Goal: Task Accomplishment & Management: Manage account settings

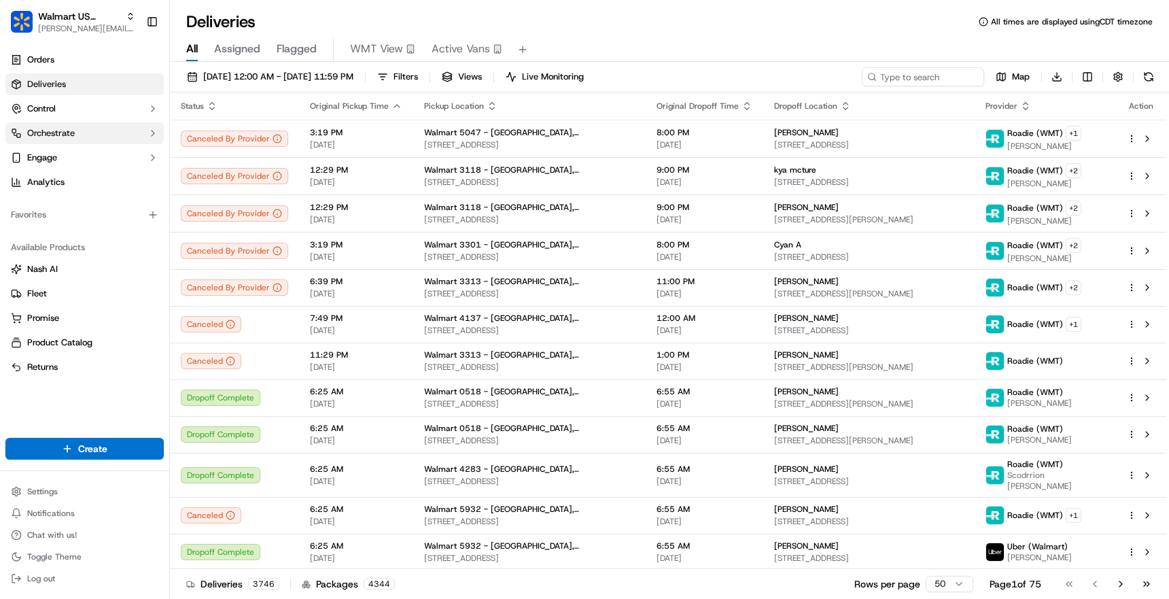
click at [123, 135] on button "Orchestrate" at bounding box center [84, 133] width 158 height 22
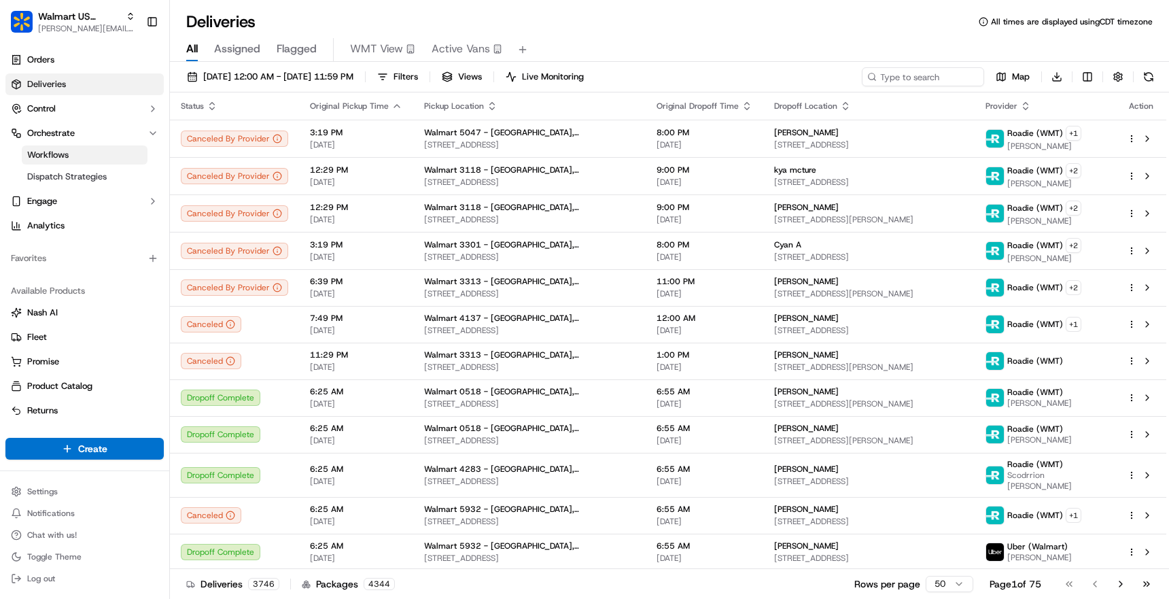
click at [65, 152] on span "Workflows" at bounding box center [47, 155] width 41 height 12
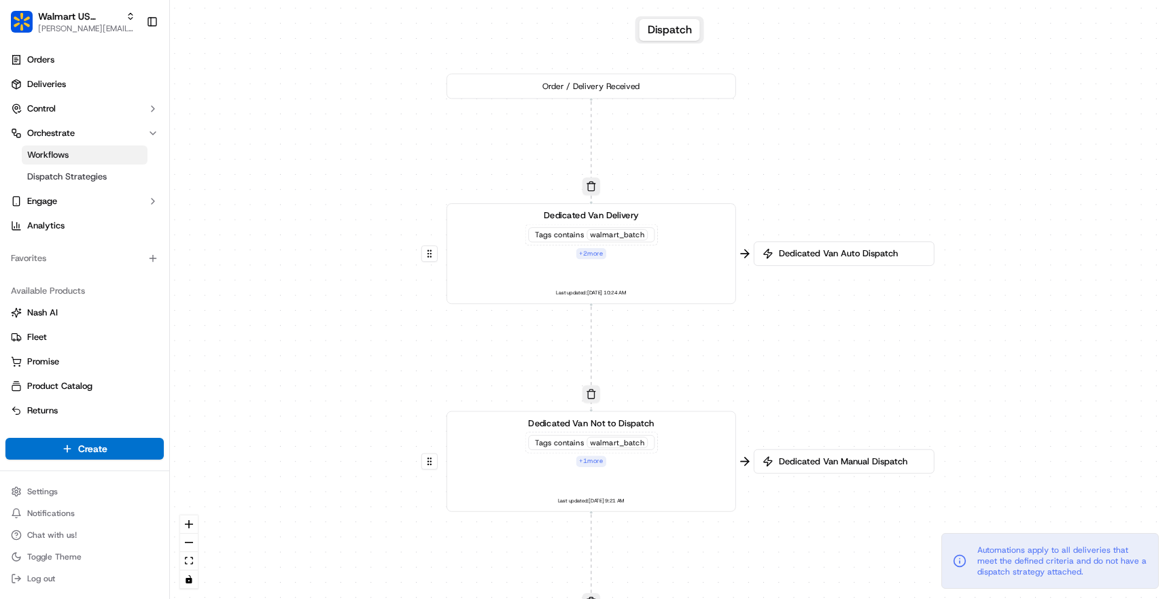
drag, startPoint x: 710, startPoint y: 143, endPoint x: 725, endPoint y: 357, distance: 214.6
click at [725, 357] on div "0 0 0 0 0 0 0 Order / Delivery Received Dedicated Van Delivery Tags contains wa…" at bounding box center [669, 299] width 999 height 599
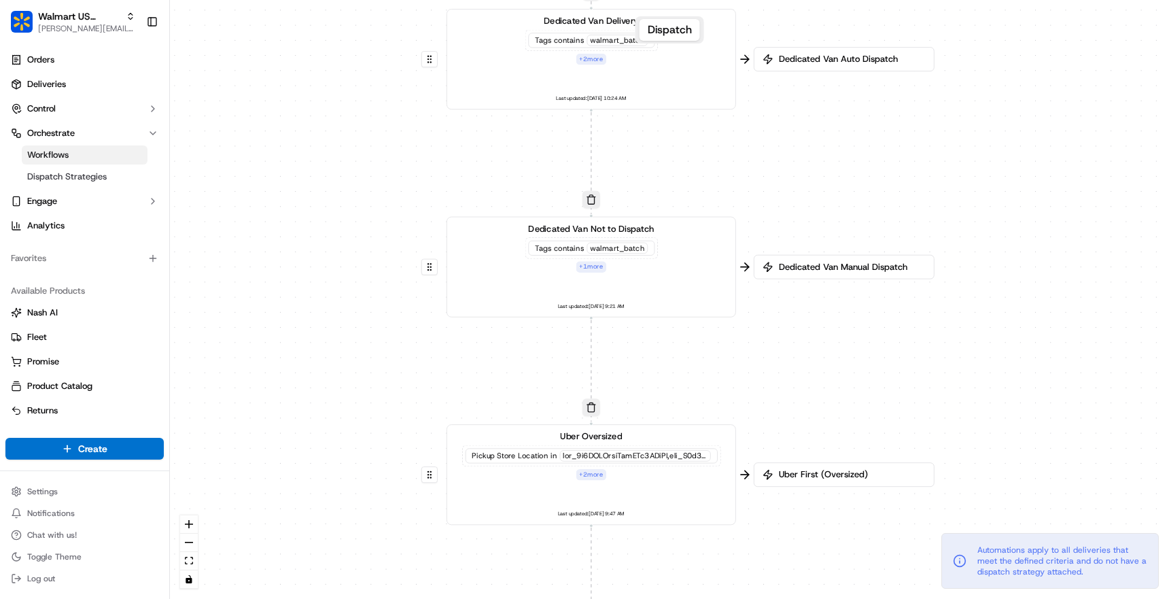
drag, startPoint x: 701, startPoint y: 347, endPoint x: 701, endPoint y: 156, distance: 191.6
click at [701, 156] on div "0 0 0 0 0 0 0 Order / Delivery Received Dedicated Van Delivery Tags contains wa…" at bounding box center [669, 299] width 999 height 599
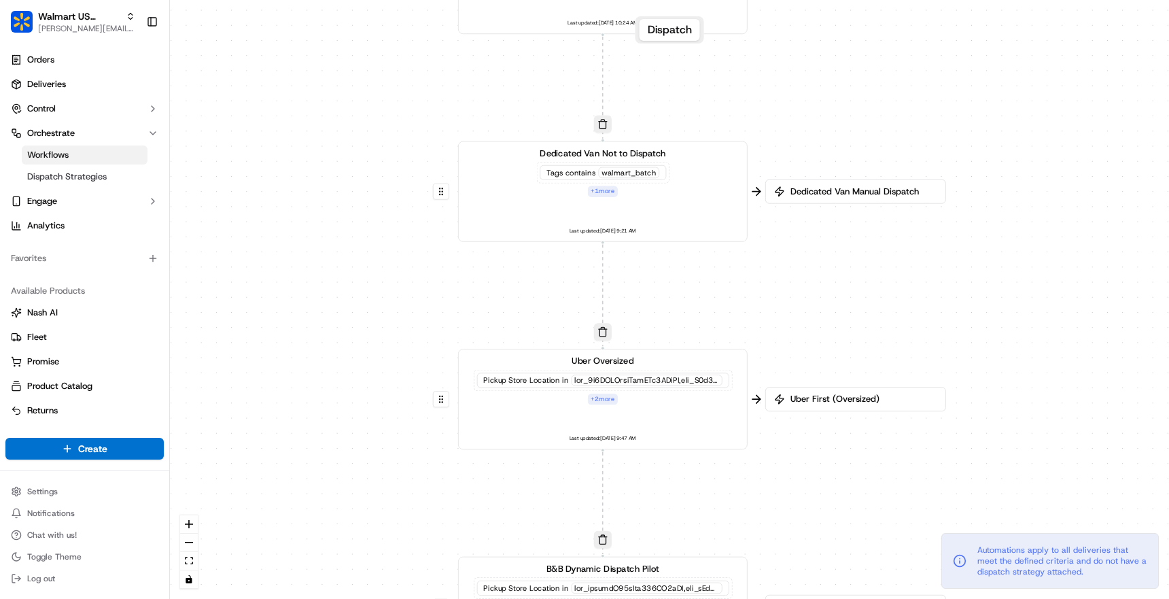
drag, startPoint x: 720, startPoint y: 376, endPoint x: 734, endPoint y: 226, distance: 150.1
click at [739, 228] on div "0 0 0 0 0 0 0 Order / Delivery Received Dedicated Van Delivery Tags contains wa…" at bounding box center [669, 299] width 999 height 599
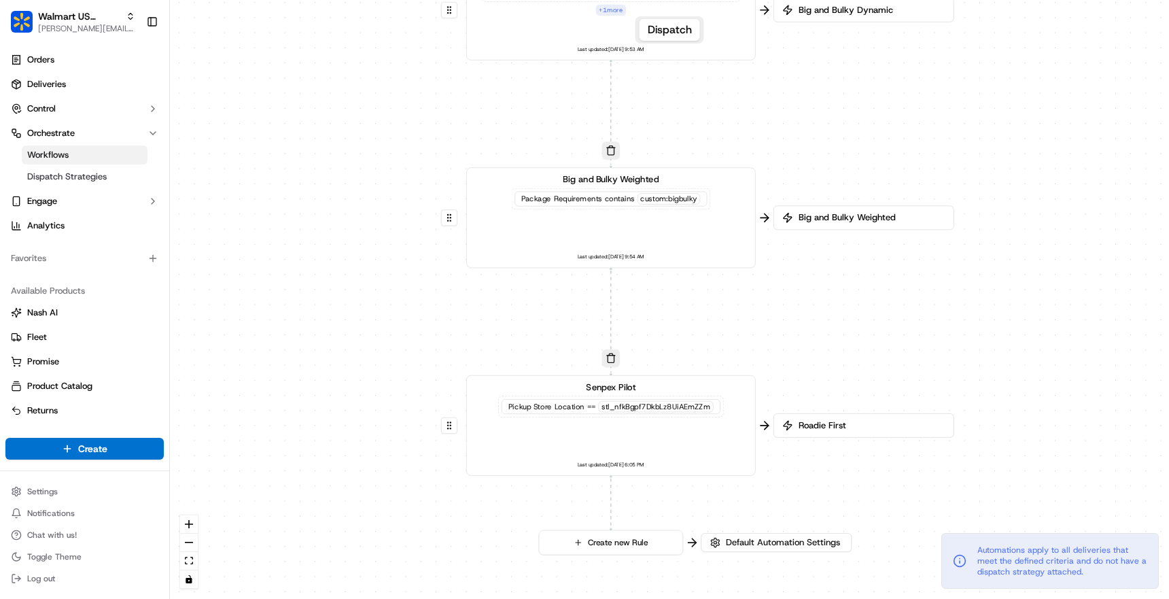
drag, startPoint x: 701, startPoint y: 438, endPoint x: 702, endPoint y: -86, distance: 523.9
click at [702, 0] on html "Walmart US Stores [PERSON_NAME][EMAIL_ADDRESS][DOMAIN_NAME] Toggle Sidebar Orde…" at bounding box center [584, 299] width 1169 height 599
drag, startPoint x: 714, startPoint y: 300, endPoint x: 714, endPoint y: 130, distance: 169.9
click at [714, 130] on div "0 0 0 0 0 0 0 Order / Delivery Received Dedicated Van Delivery Tags contains wa…" at bounding box center [669, 299] width 999 height 599
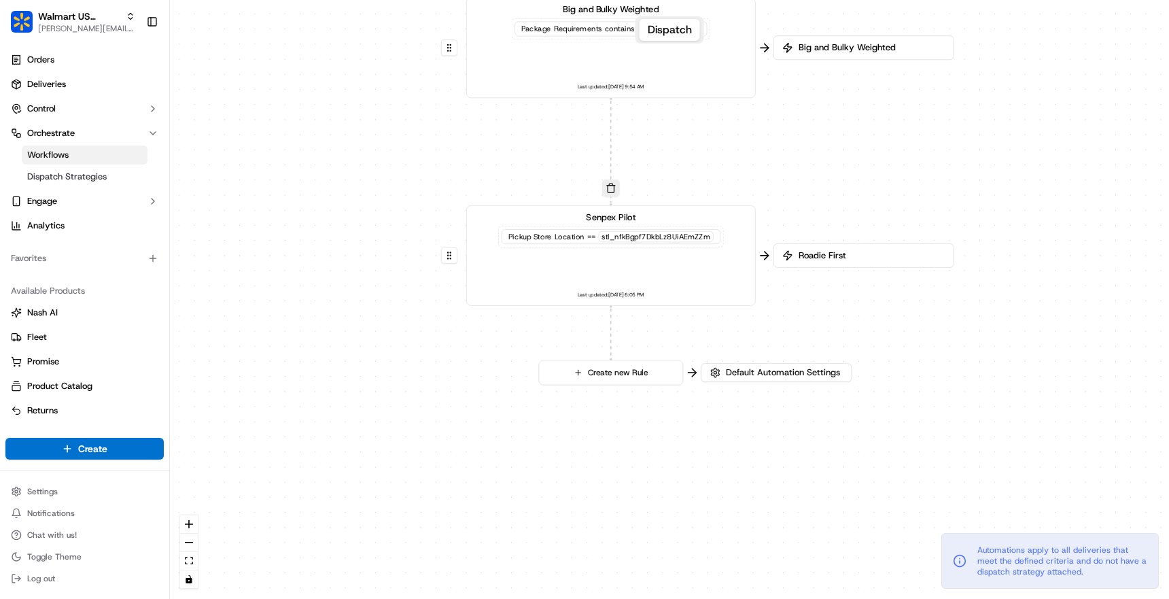
drag, startPoint x: 701, startPoint y: 478, endPoint x: 701, endPoint y: 668, distance: 189.6
click at [701, 598] on html "Walmart US Stores [PERSON_NAME][EMAIL_ADDRESS][DOMAIN_NAME] Toggle Sidebar Orde…" at bounding box center [584, 299] width 1169 height 599
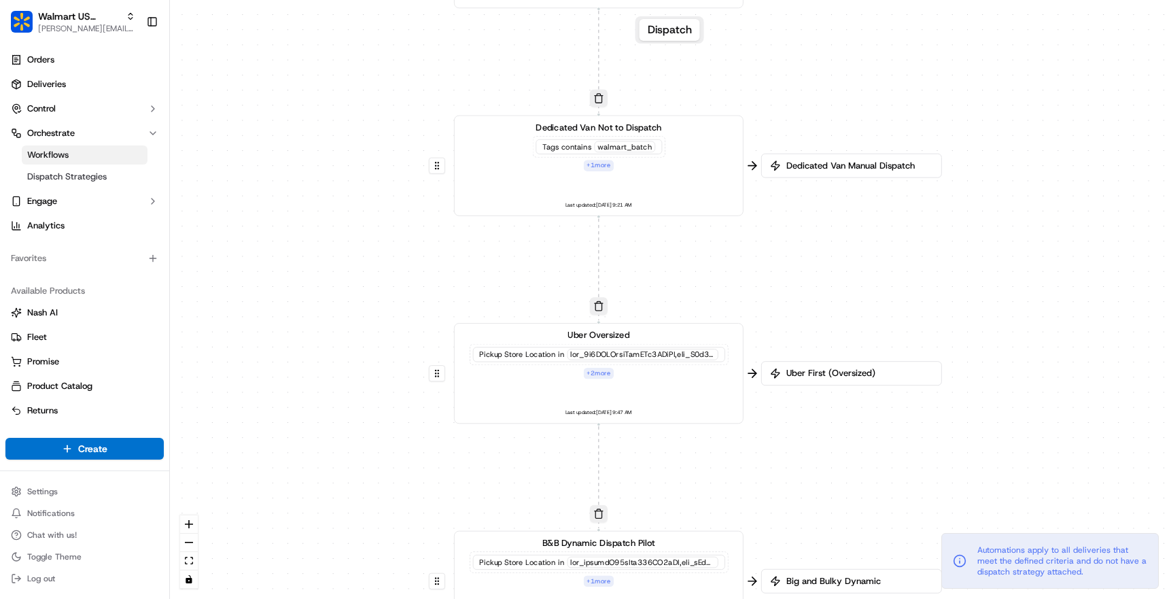
drag, startPoint x: 809, startPoint y: 117, endPoint x: 796, endPoint y: 668, distance: 551.3
click at [796, 598] on html "Walmart US Stores [PERSON_NAME][EMAIL_ADDRESS][DOMAIN_NAME] Toggle Sidebar Orde…" at bounding box center [584, 299] width 1169 height 599
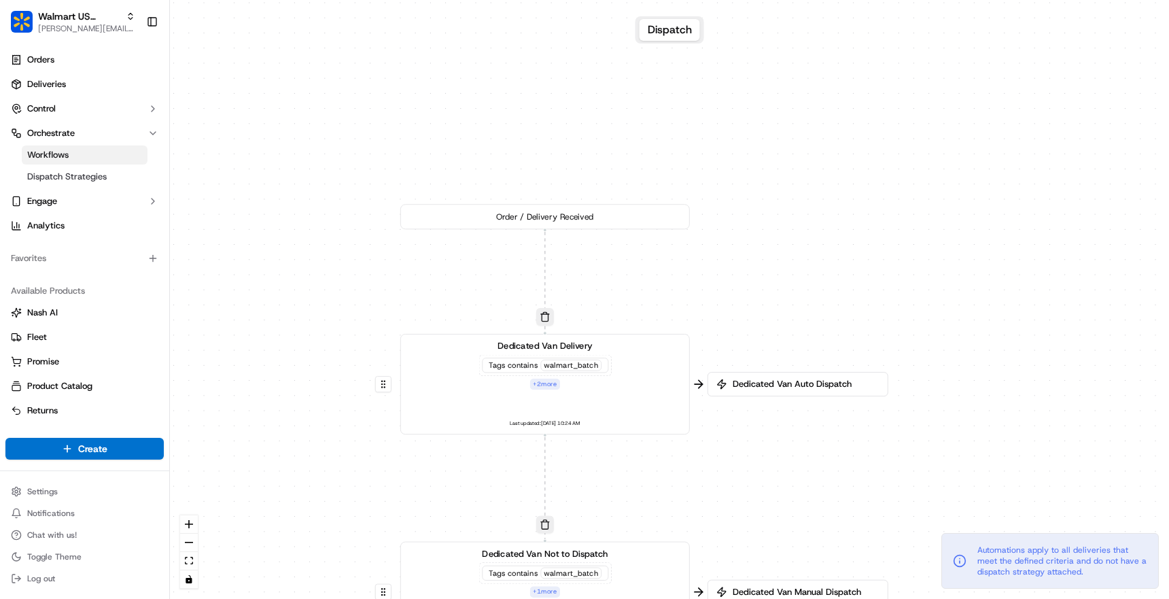
drag, startPoint x: 835, startPoint y: 108, endPoint x: 781, endPoint y: 533, distance: 428.8
click at [781, 533] on div "0 0 0 0 0 0 0 Order / Delivery Received Dedicated Van Delivery Tags contains wa…" at bounding box center [669, 299] width 999 height 599
click at [384, 385] on button at bounding box center [383, 384] width 16 height 16
click at [385, 386] on button at bounding box center [384, 384] width 16 height 16
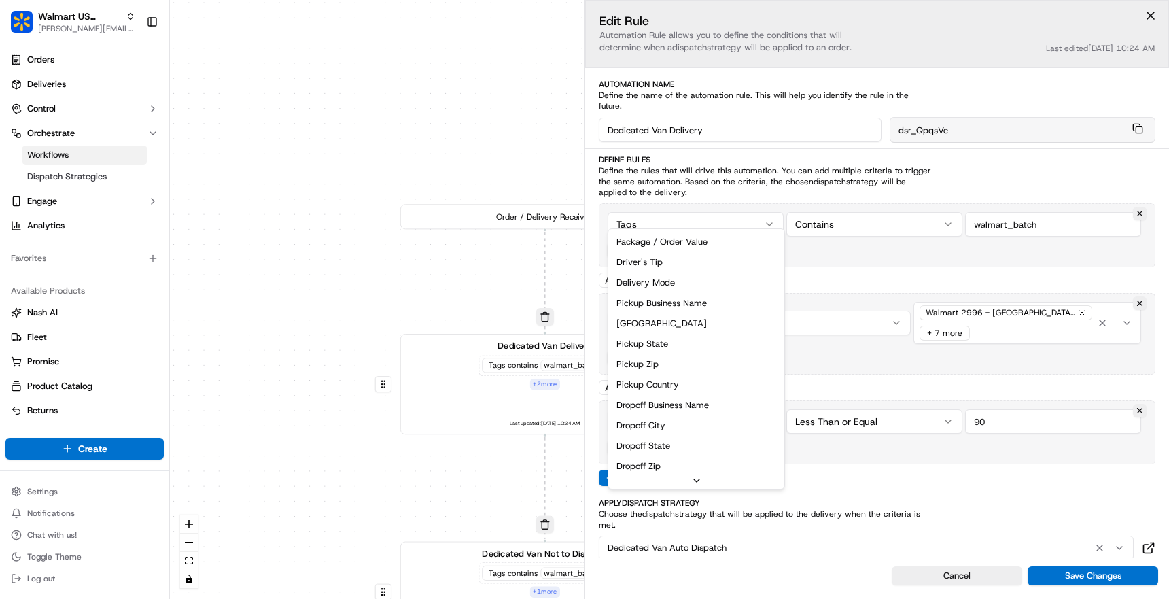
click at [688, 217] on div "0 0 0 0 0 0 0 Order / Delivery Received Dedicated Van Delivery Tags contains wa…" at bounding box center [669, 299] width 999 height 599
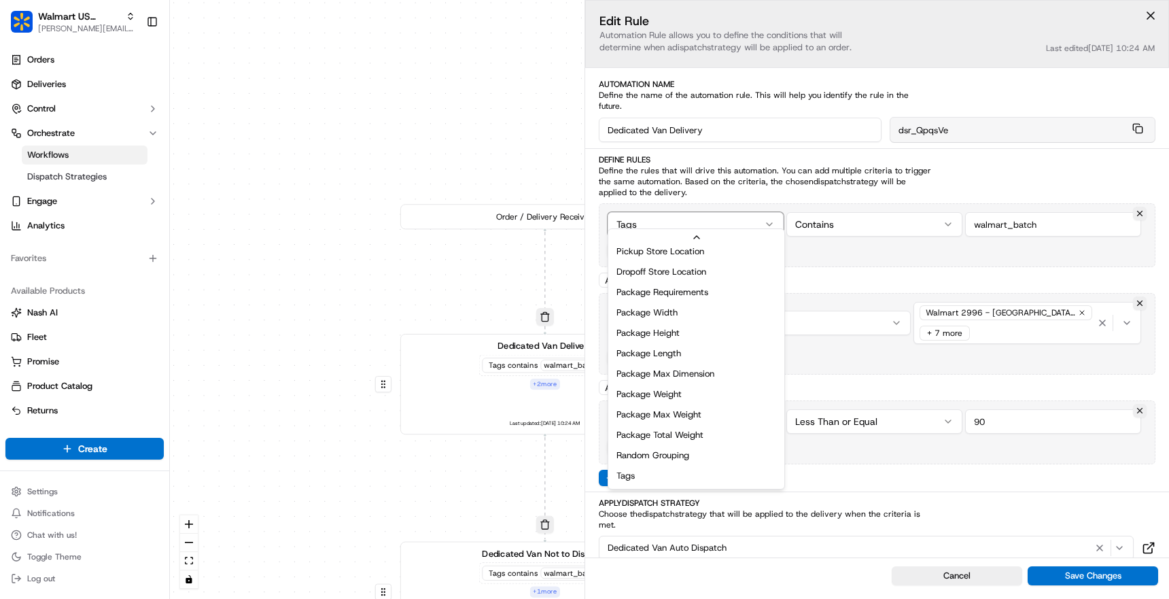
click at [835, 262] on html "Walmart US Stores [PERSON_NAME][EMAIL_ADDRESS][DOMAIN_NAME] Toggle Sidebar Orde…" at bounding box center [584, 299] width 1169 height 599
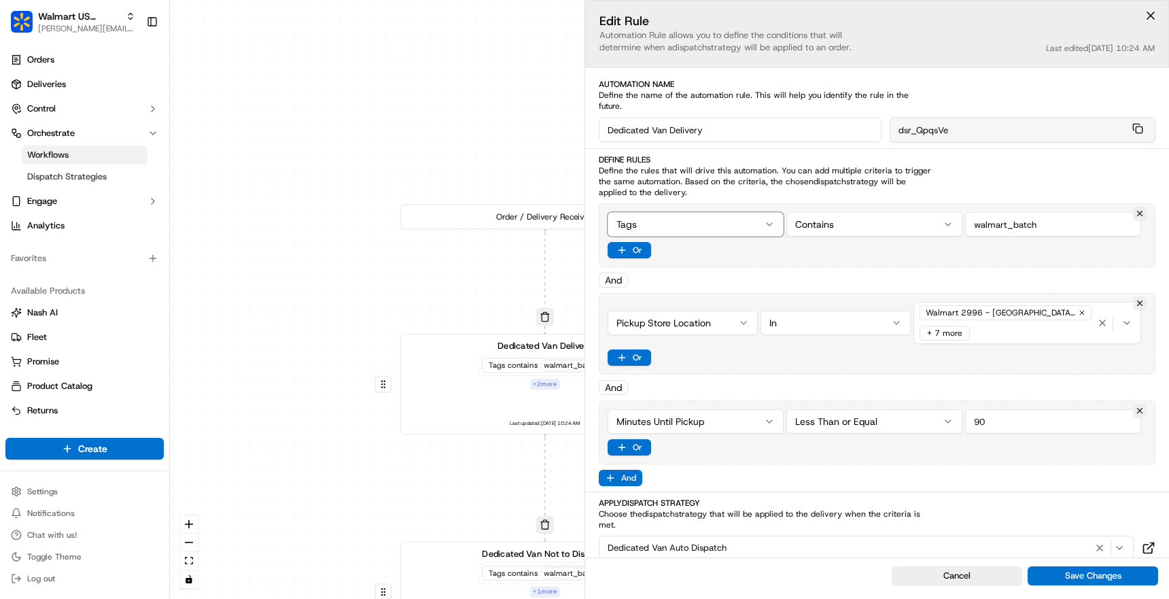
scroll to position [0, 0]
click at [989, 572] on button "Cancel" at bounding box center [957, 575] width 130 height 19
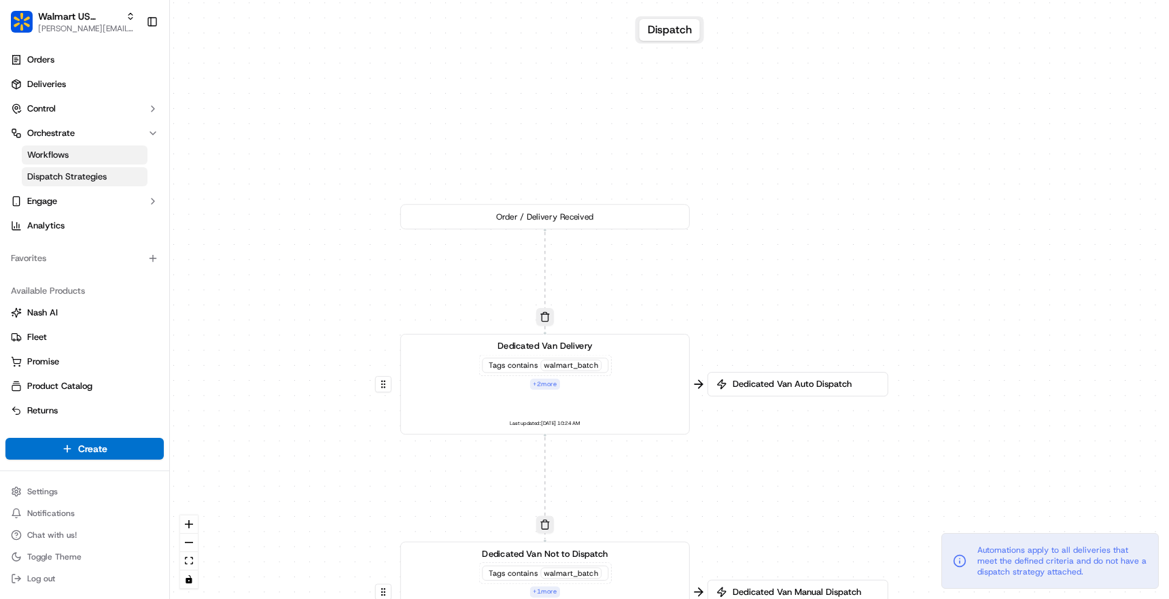
click at [72, 174] on span "Dispatch Strategies" at bounding box center [67, 177] width 80 height 12
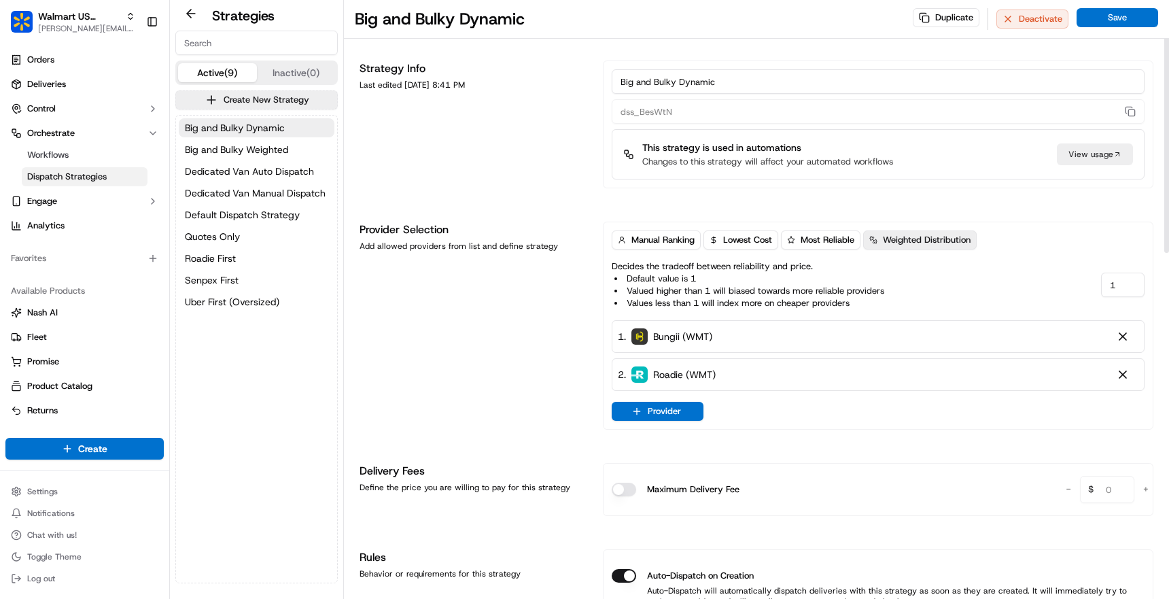
click at [878, 243] on button "Weighted Distribution" at bounding box center [919, 239] width 113 height 19
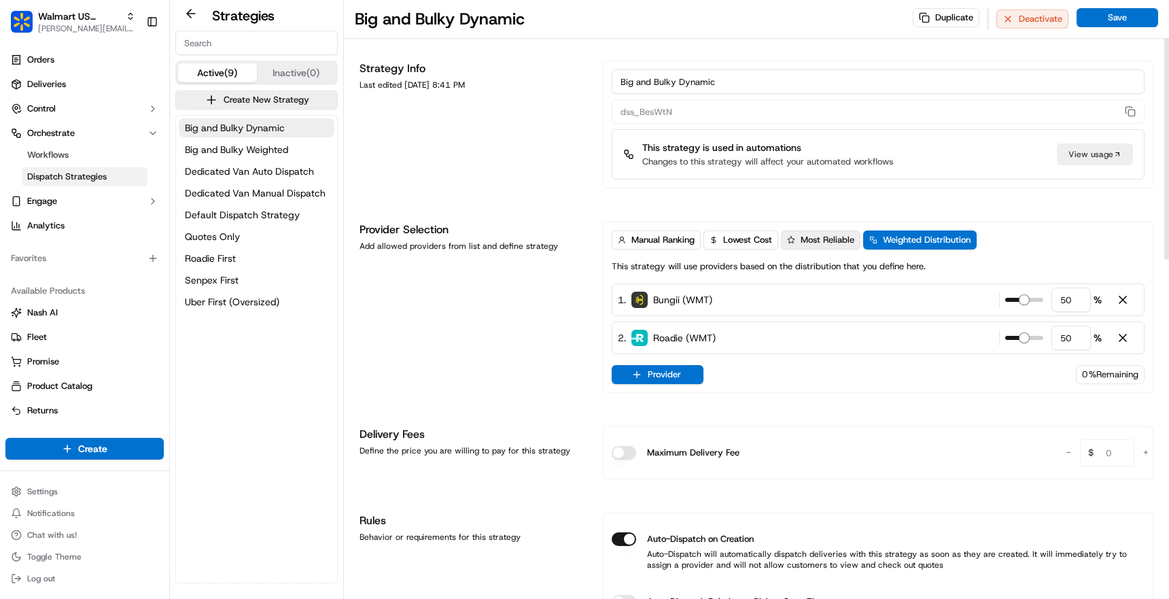
click at [824, 248] on button "Most Reliable" at bounding box center [821, 239] width 80 height 19
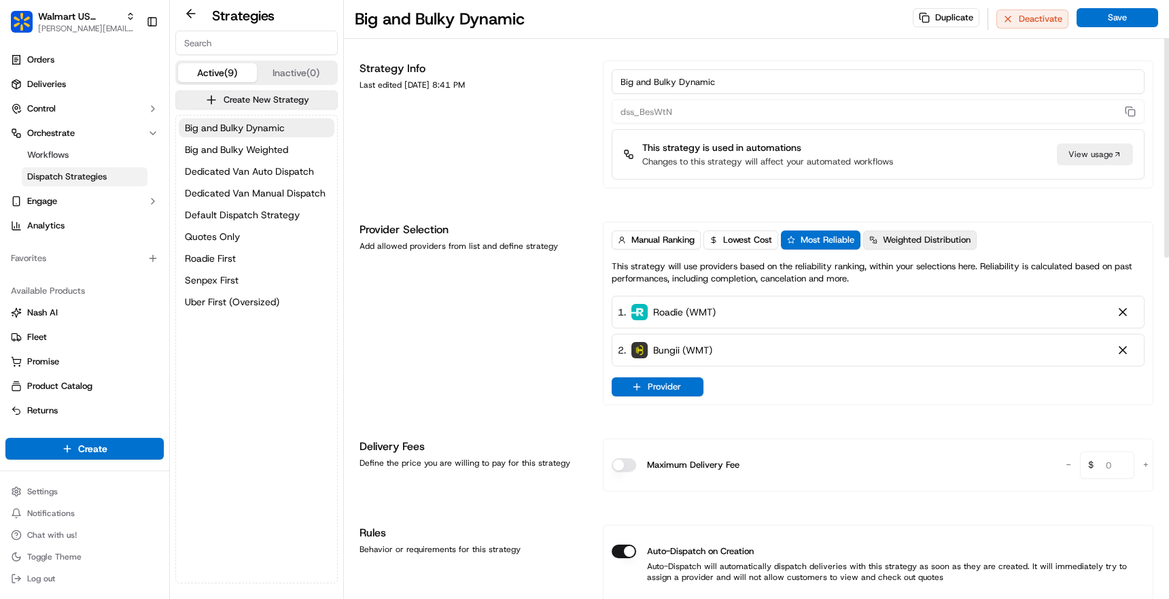
click at [926, 245] on span "Weighted Distribution" at bounding box center [927, 240] width 88 height 12
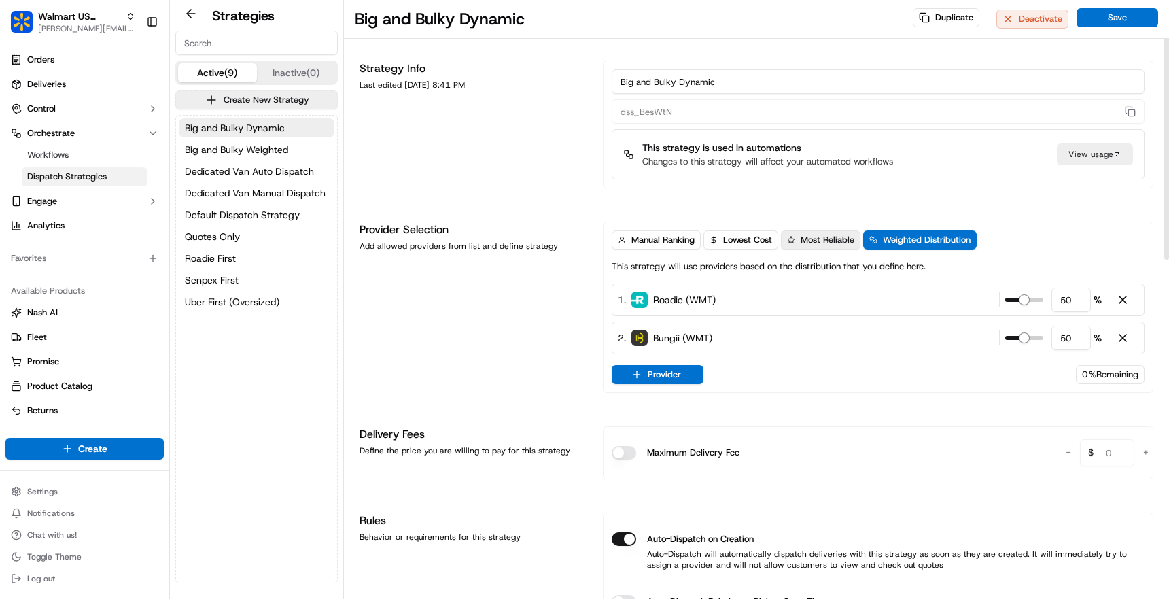
click at [823, 245] on span "Most Reliable" at bounding box center [828, 240] width 54 height 12
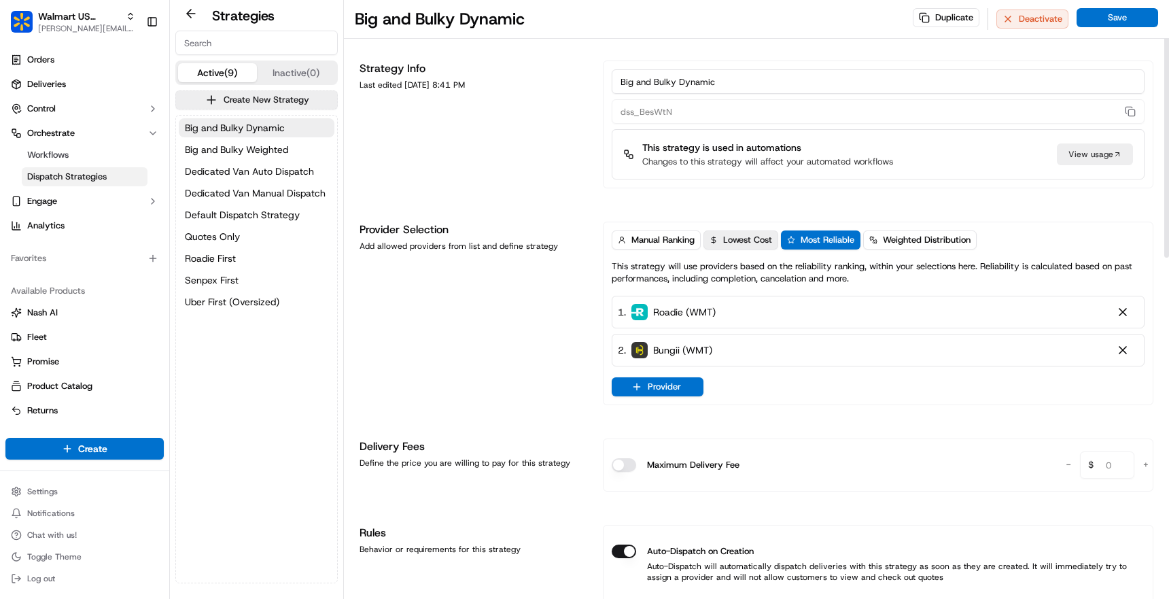
click at [735, 243] on span "Lowest Cost" at bounding box center [747, 240] width 49 height 12
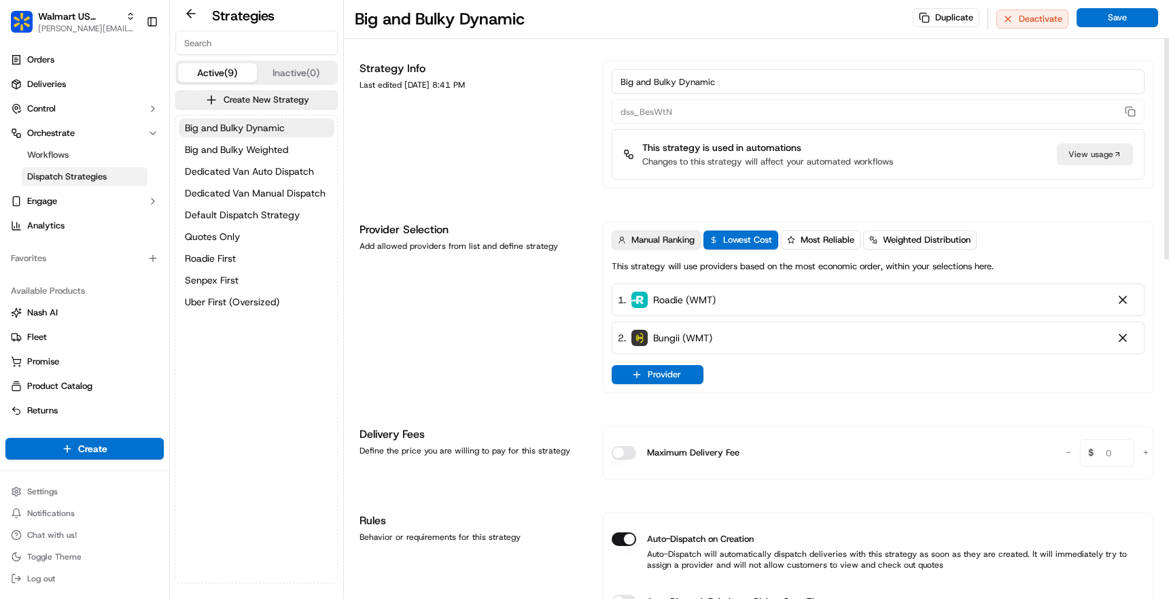
click at [671, 241] on span "Manual Ranking" at bounding box center [662, 240] width 63 height 12
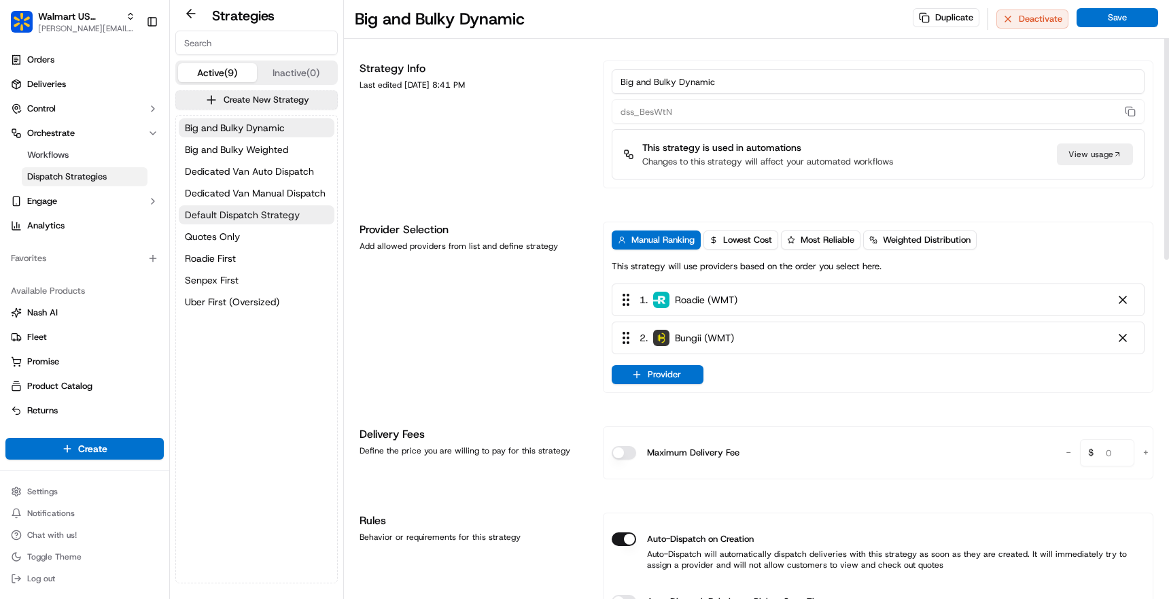
click at [247, 209] on span "Default Dispatch Strategy" at bounding box center [242, 215] width 115 height 14
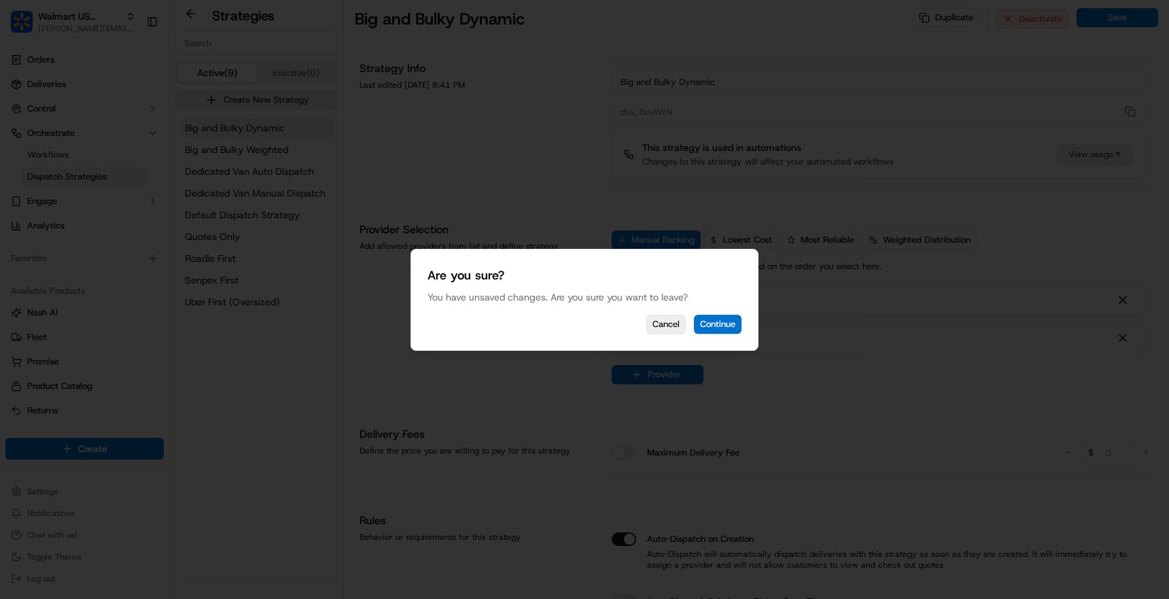
click at [667, 325] on button "Cancel" at bounding box center [665, 324] width 39 height 19
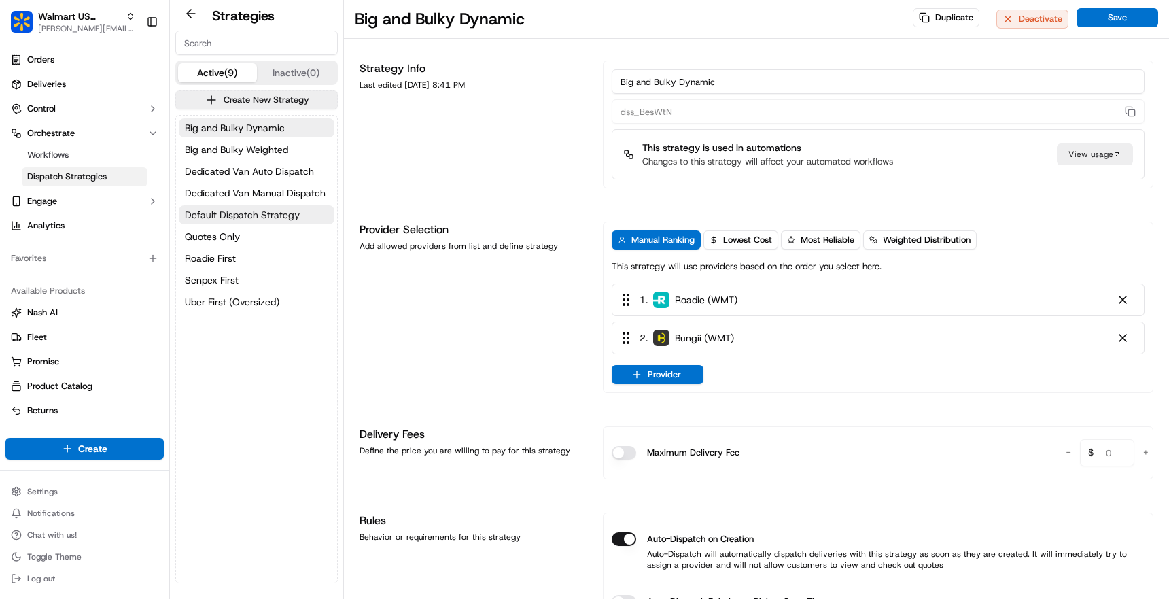
click at [232, 207] on button "Default Dispatch Strategy" at bounding box center [257, 214] width 156 height 19
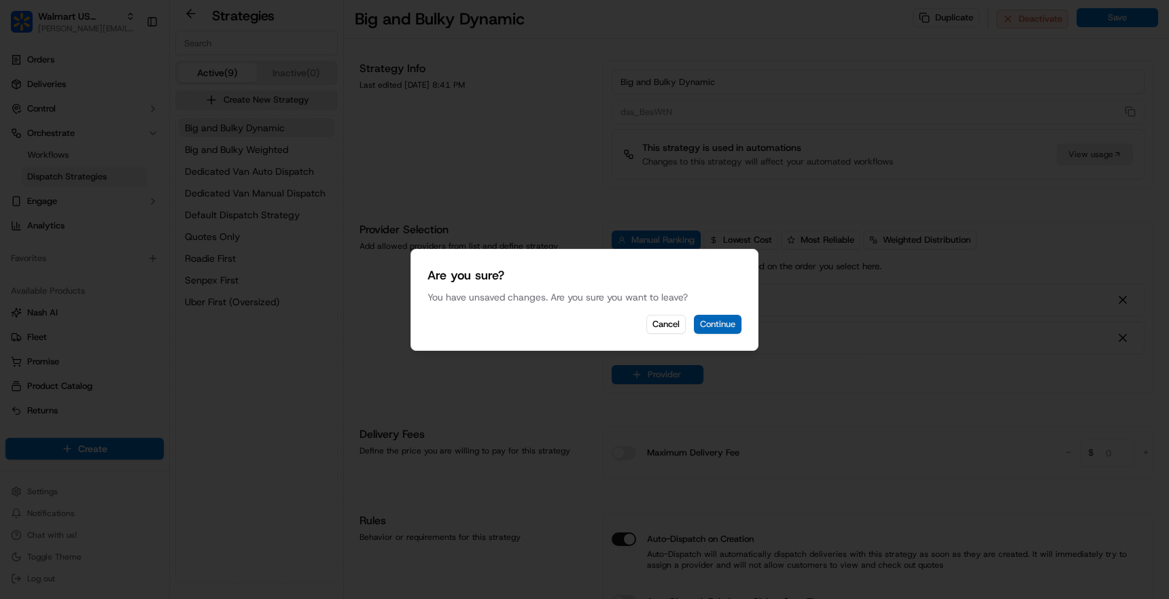
click at [720, 322] on button "Continue" at bounding box center [718, 324] width 48 height 19
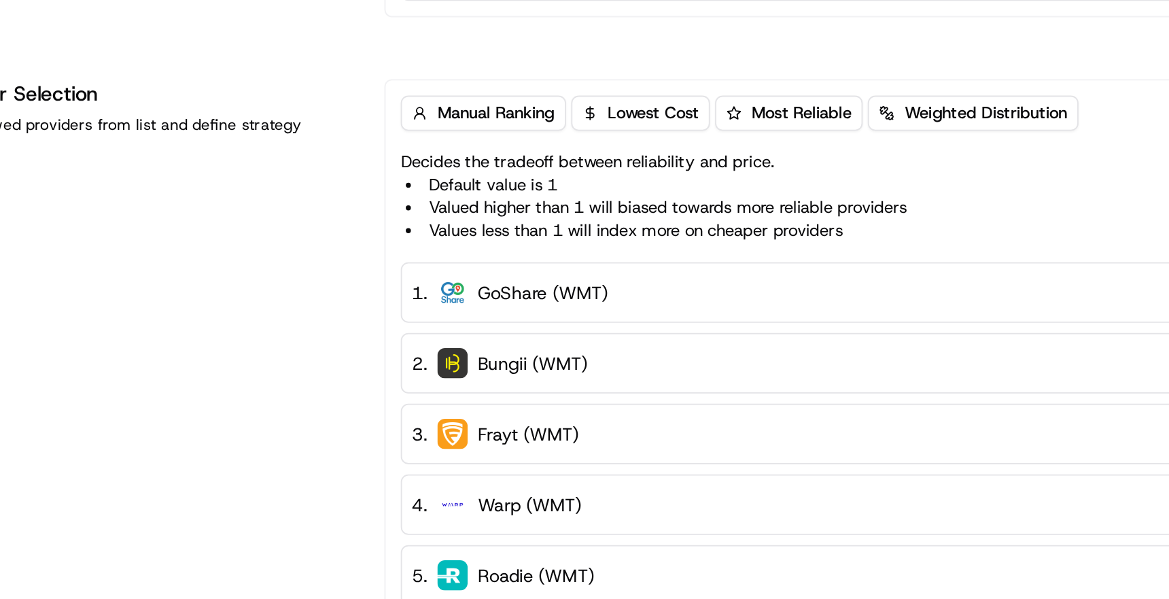
scroll to position [57, 0]
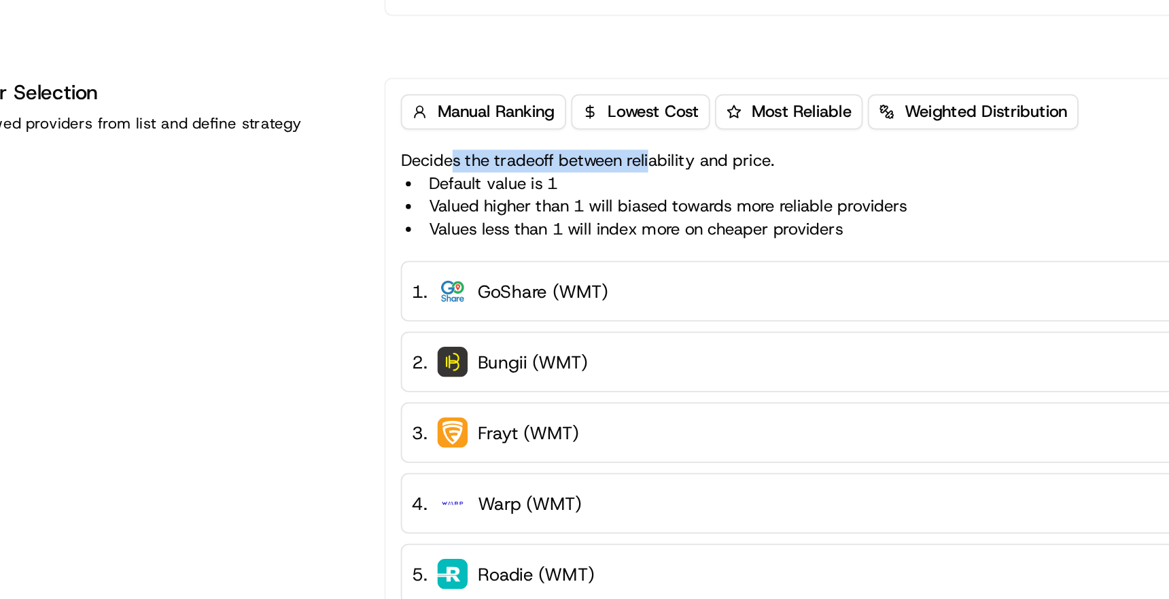
drag, startPoint x: 640, startPoint y: 211, endPoint x: 748, endPoint y: 212, distance: 107.4
click at [748, 213] on p "Decides the tradeoff between reliability and price. Default value is 1 Valued h…" at bounding box center [748, 227] width 273 height 49
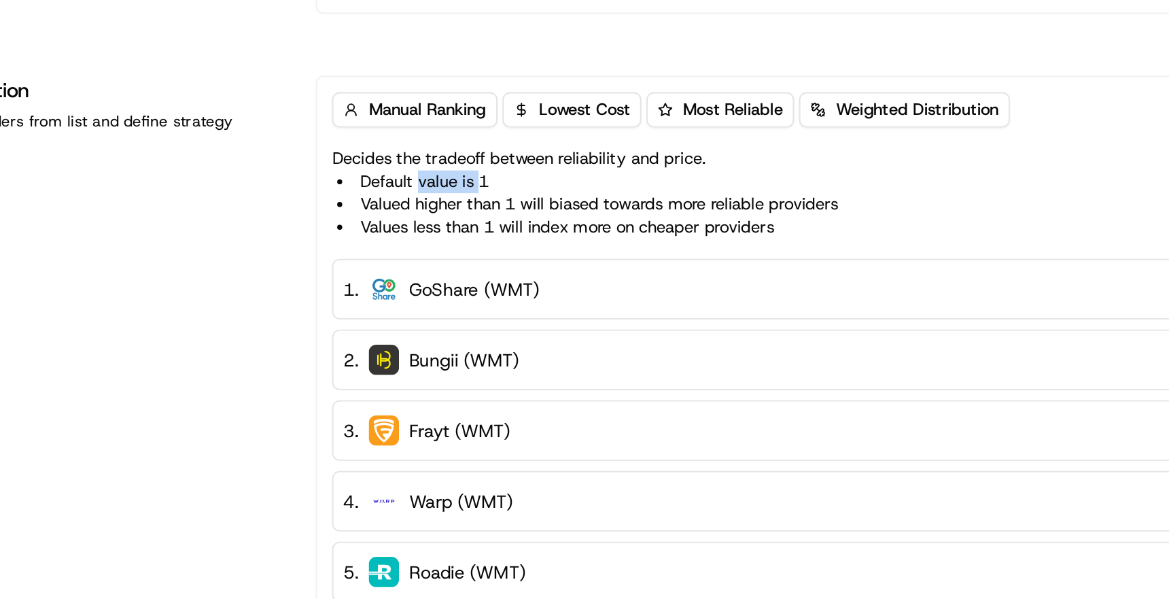
drag, startPoint x: 656, startPoint y: 224, endPoint x: 690, endPoint y: 224, distance: 34.7
click at [690, 224] on li "Default value is 1" at bounding box center [749, 221] width 270 height 12
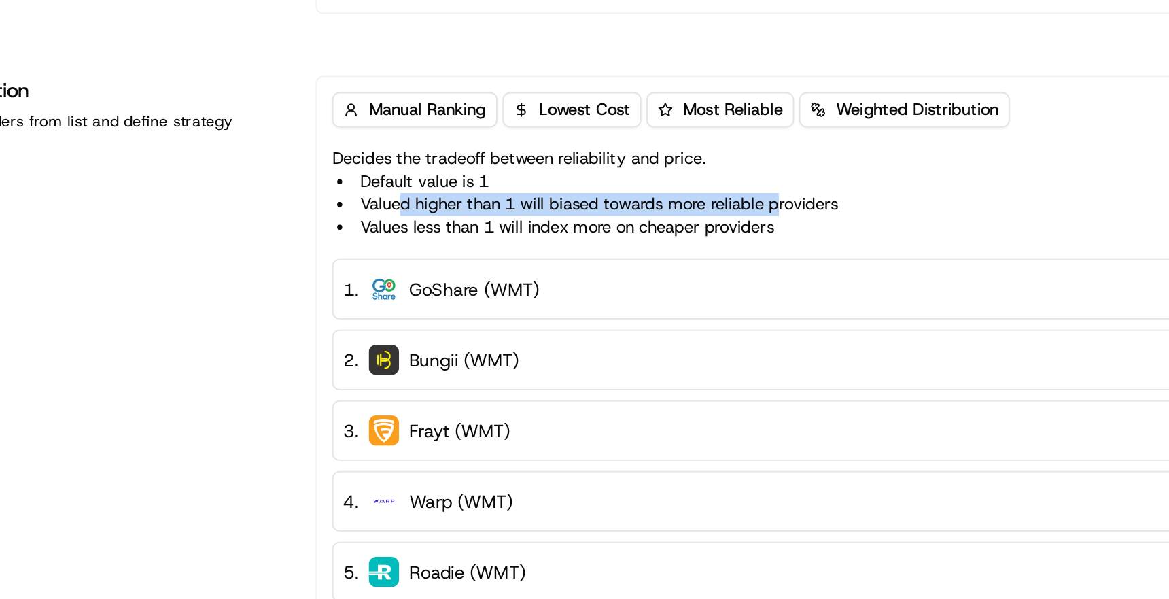
drag, startPoint x: 648, startPoint y: 237, endPoint x: 854, endPoint y: 234, distance: 205.2
click at [854, 234] on li "Valued higher than 1 will biased towards more reliable providers" at bounding box center [749, 234] width 270 height 12
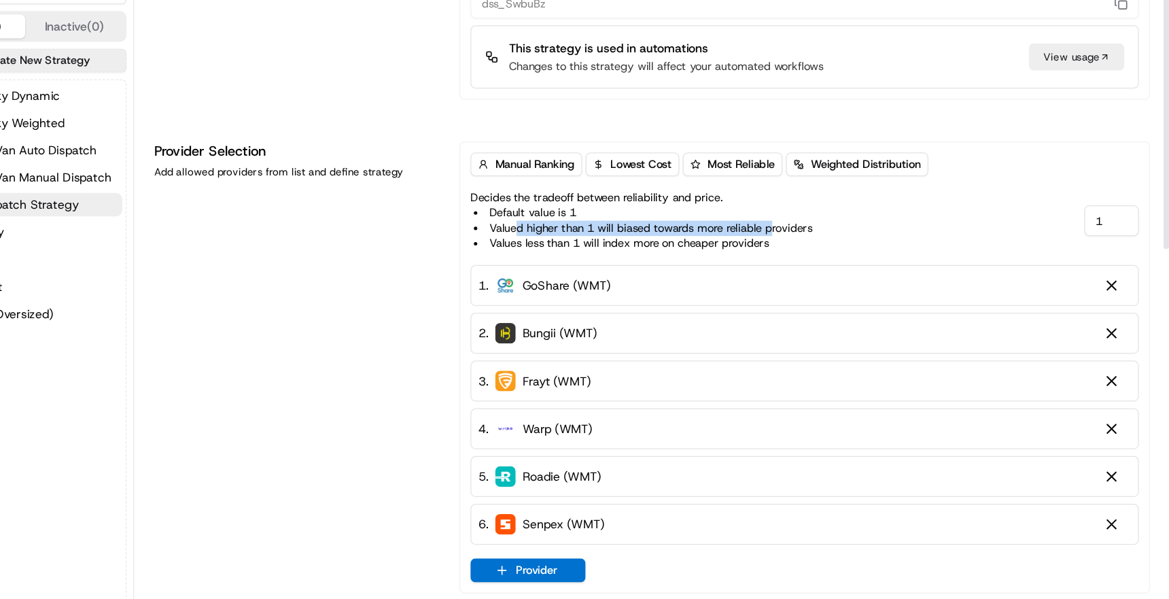
scroll to position [0, 0]
drag, startPoint x: 1117, startPoint y: 222, endPoint x: 1094, endPoint y: 223, distance: 23.1
click at [1094, 223] on div "Decides the tradeoff between reliability and price. Default value is 1 Valued h…" at bounding box center [878, 225] width 533 height 54
click at [951, 234] on div "Decides the tradeoff between reliability and price. Default value is 1 Valued h…" at bounding box center [878, 225] width 533 height 54
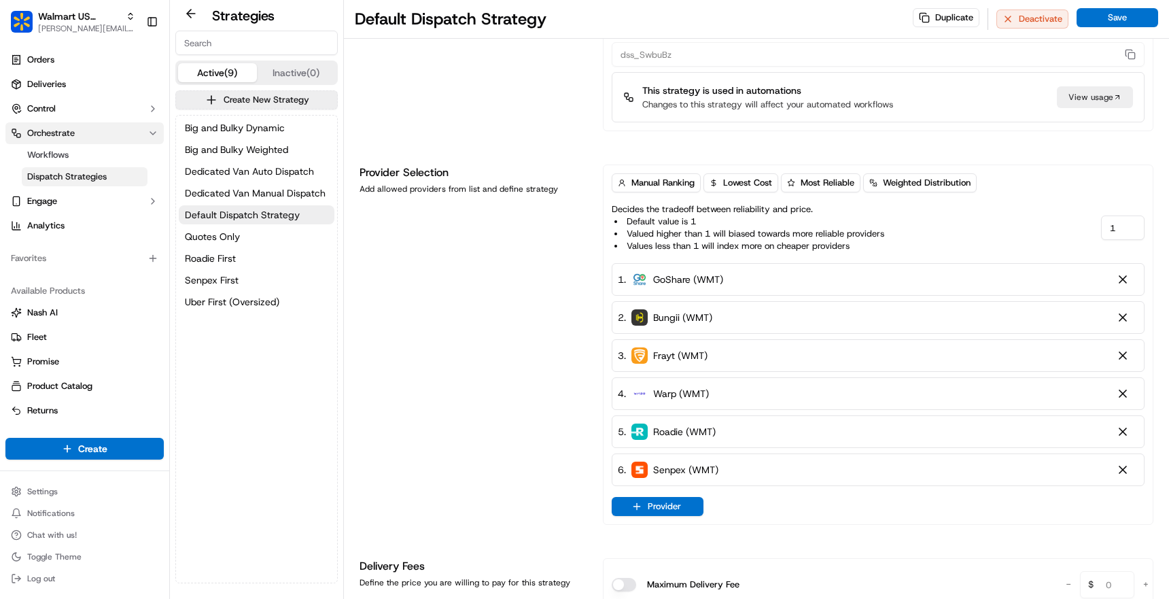
click at [149, 136] on icon "button" at bounding box center [152, 133] width 11 height 11
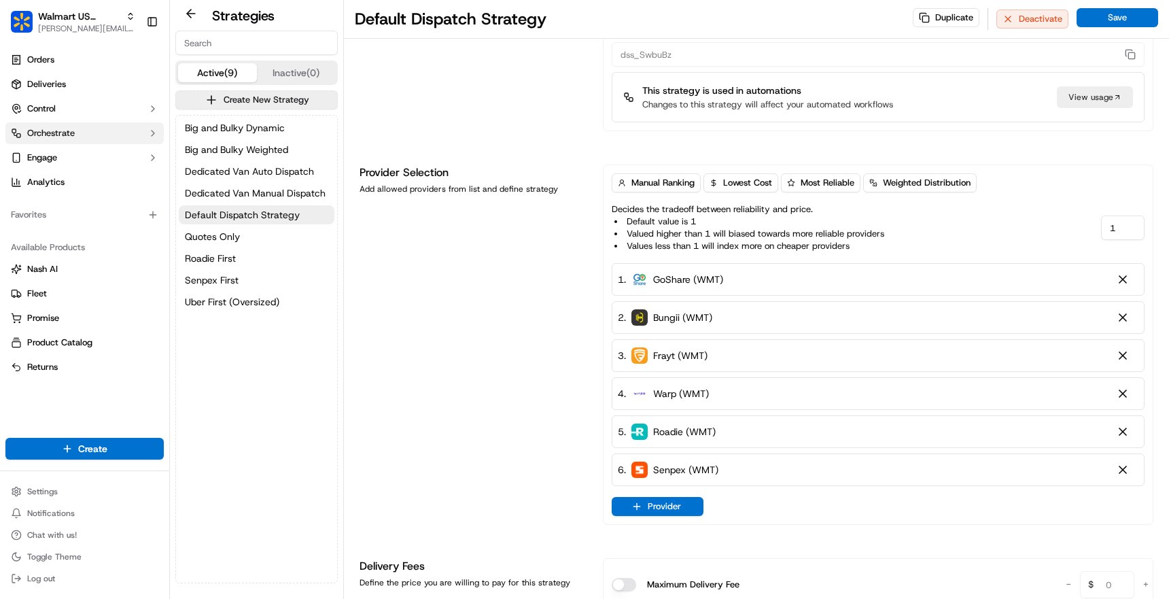
click at [149, 136] on icon "button" at bounding box center [152, 133] width 11 height 11
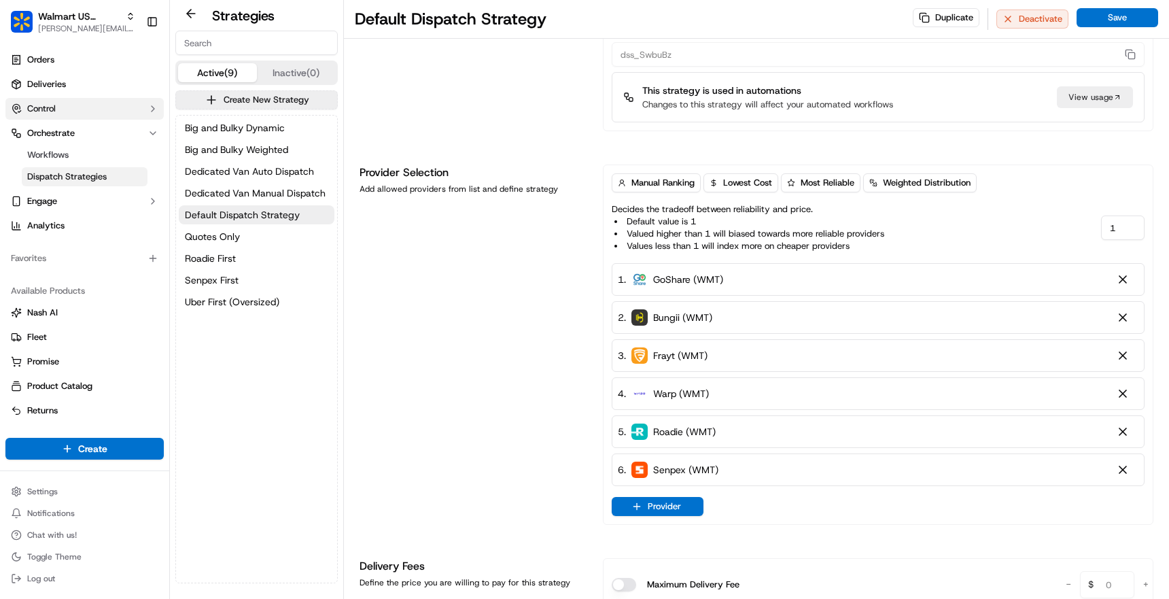
click at [141, 108] on button "Control" at bounding box center [84, 109] width 158 height 22
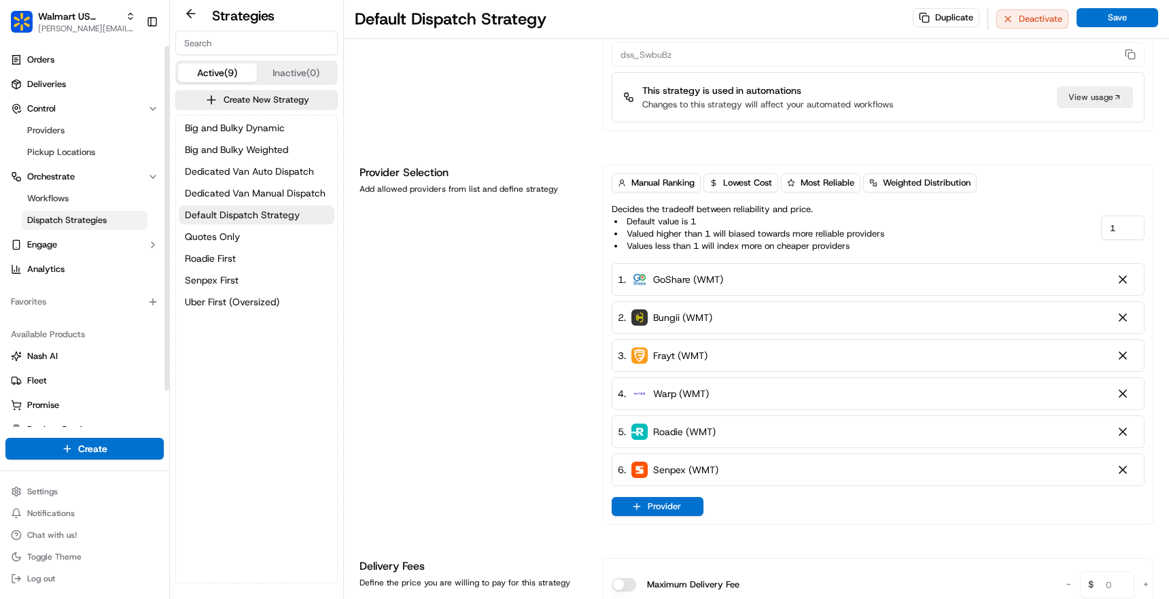
scroll to position [43, 0]
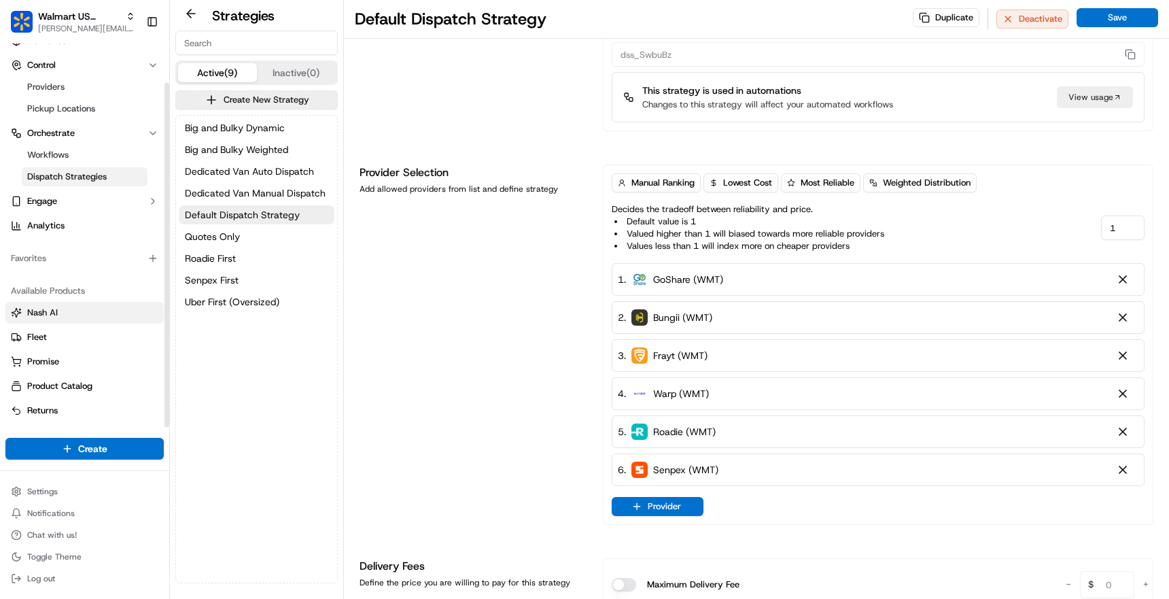
click at [66, 311] on link "Nash AI" at bounding box center [84, 312] width 147 height 12
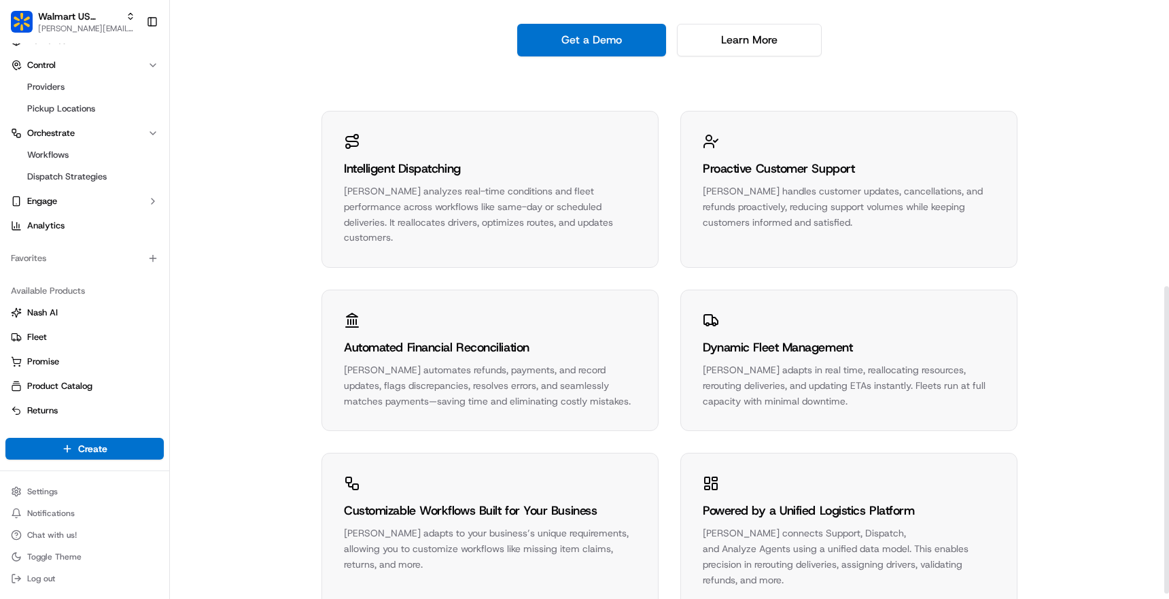
scroll to position [567, 0]
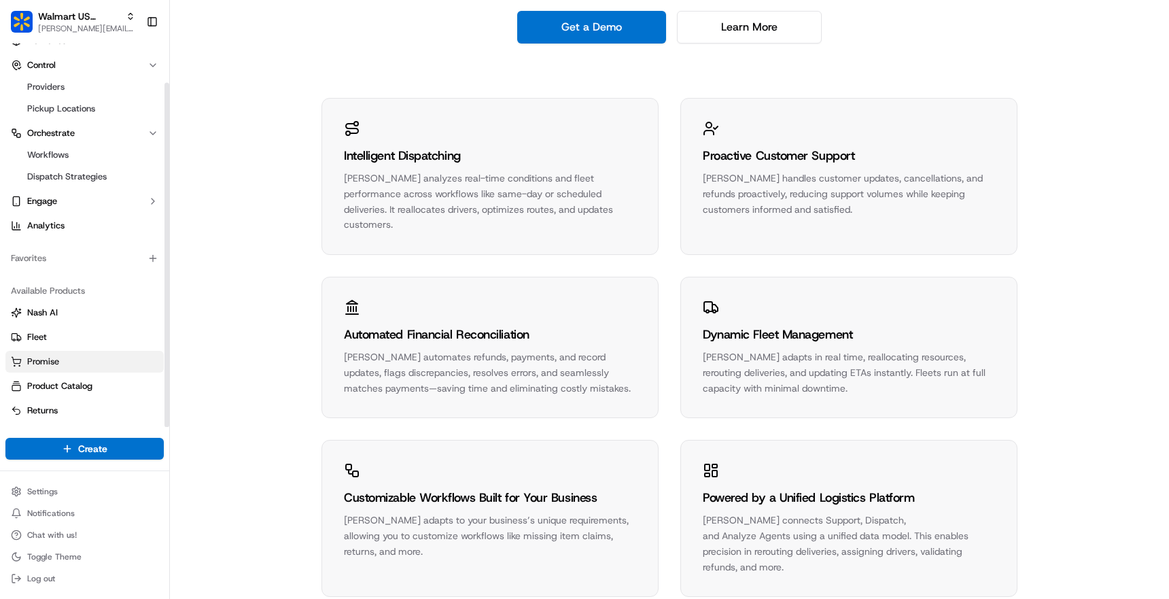
click at [60, 357] on link "Promise" at bounding box center [84, 361] width 147 height 12
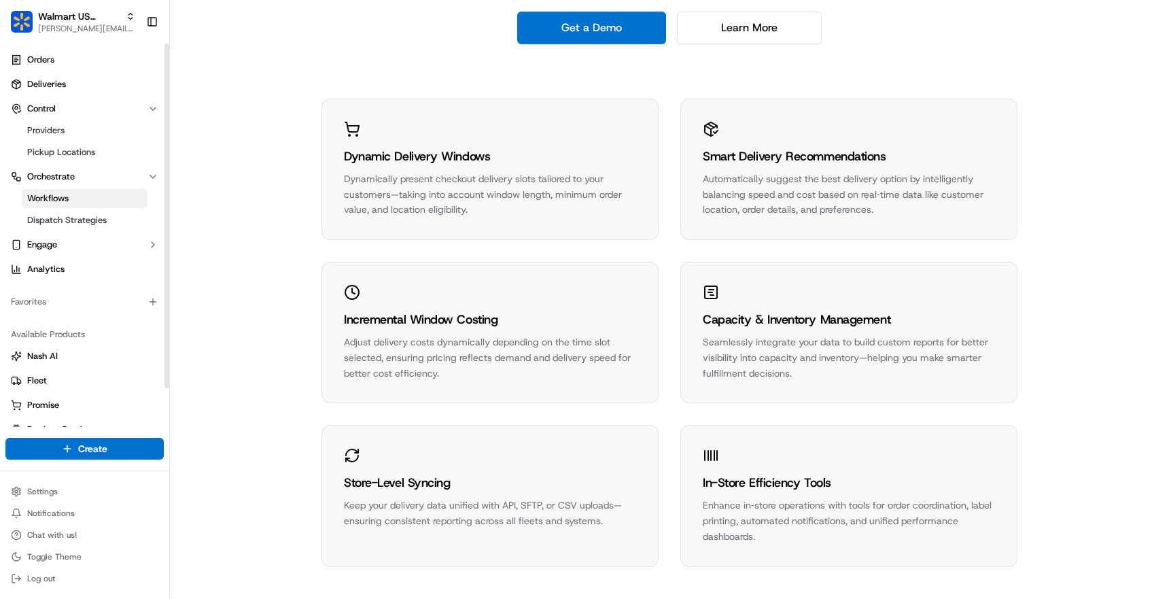
click at [96, 197] on link "Workflows" at bounding box center [85, 198] width 126 height 19
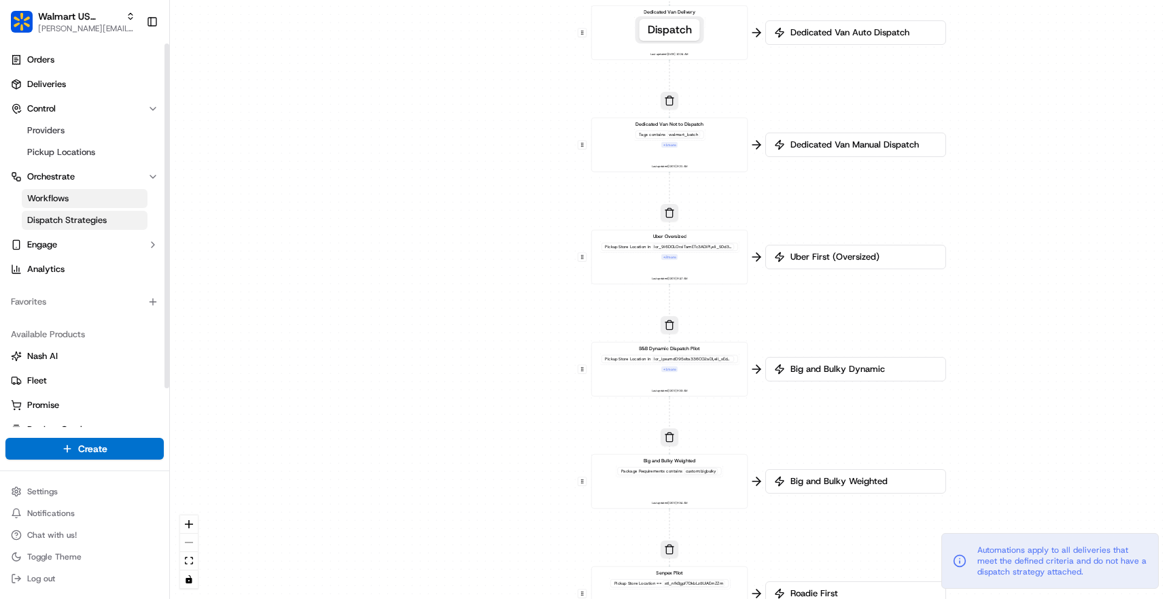
click at [92, 219] on span "Dispatch Strategies" at bounding box center [67, 220] width 80 height 12
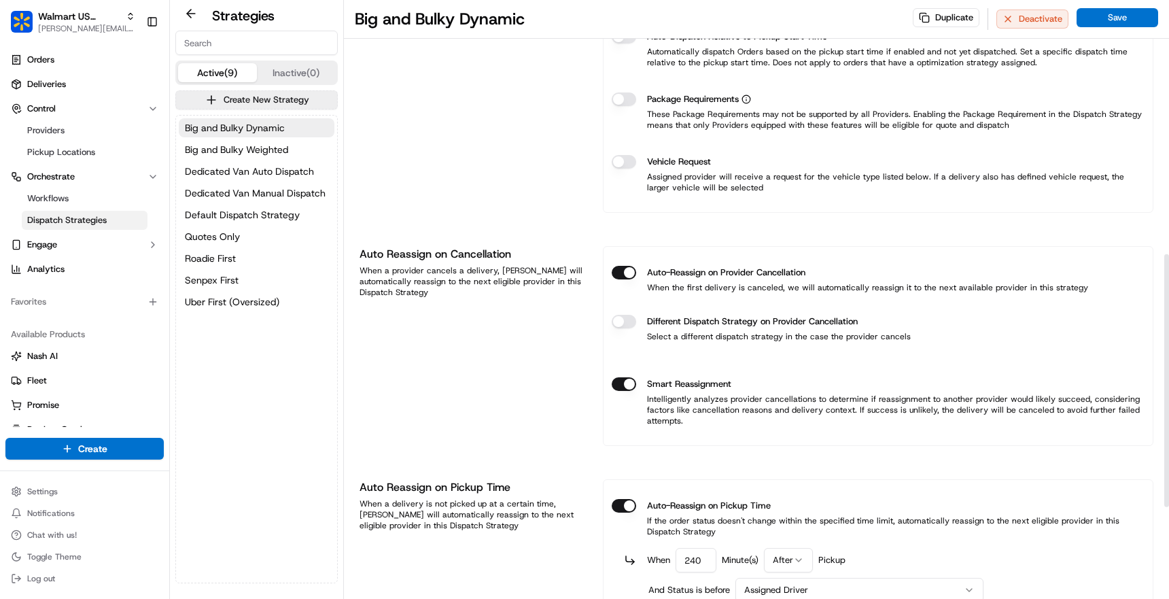
scroll to position [603, 0]
click at [97, 194] on link "Workflows" at bounding box center [85, 198] width 126 height 19
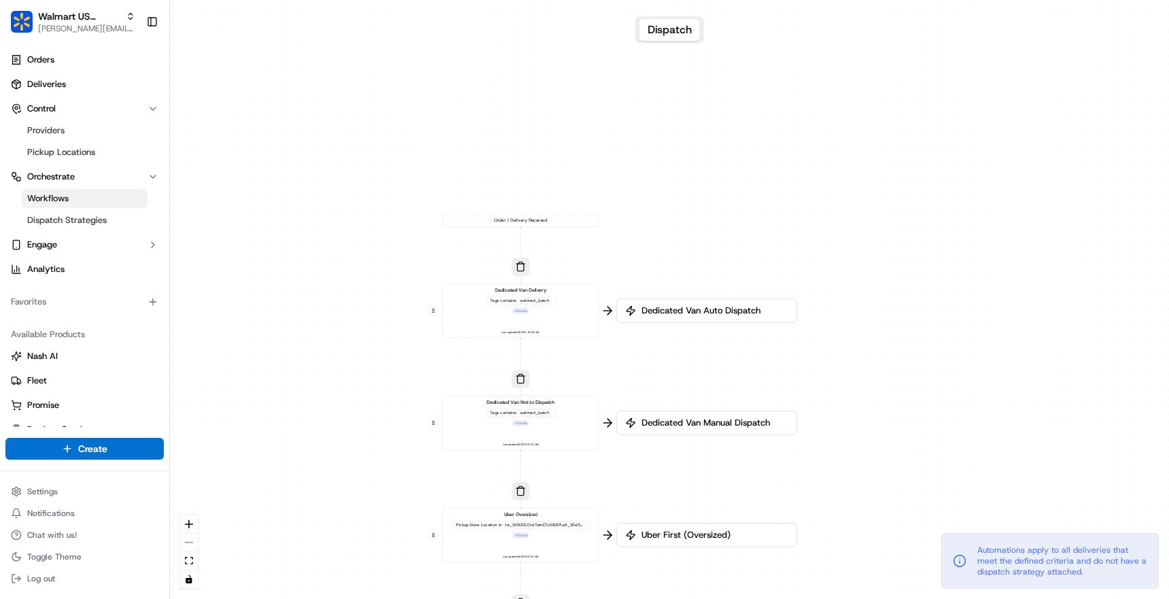
drag, startPoint x: 514, startPoint y: 135, endPoint x: 359, endPoint y: 415, distance: 319.4
click at [359, 415] on div "0 0 0 0 0 0 0 Order / Delivery Received Dedicated Van Delivery Tags contains wa…" at bounding box center [669, 299] width 999 height 599
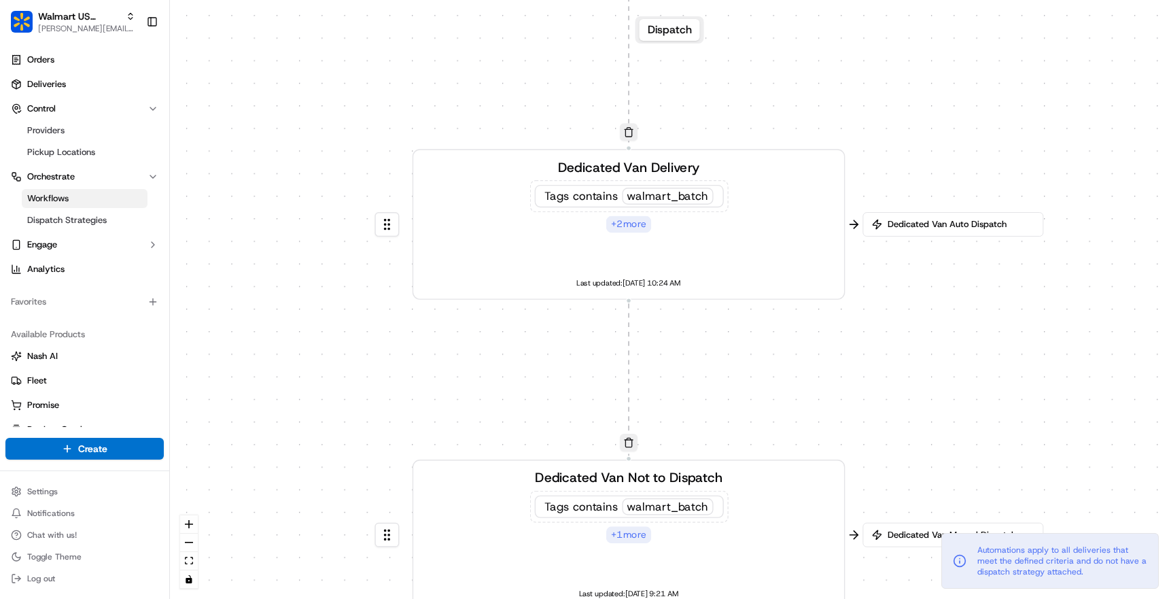
drag, startPoint x: 508, startPoint y: 277, endPoint x: 384, endPoint y: 364, distance: 151.2
click at [384, 364] on div "0 0 0 0 0 0 0 Order / Delivery Received Dedicated Van Delivery Tags contains wa…" at bounding box center [669, 299] width 999 height 599
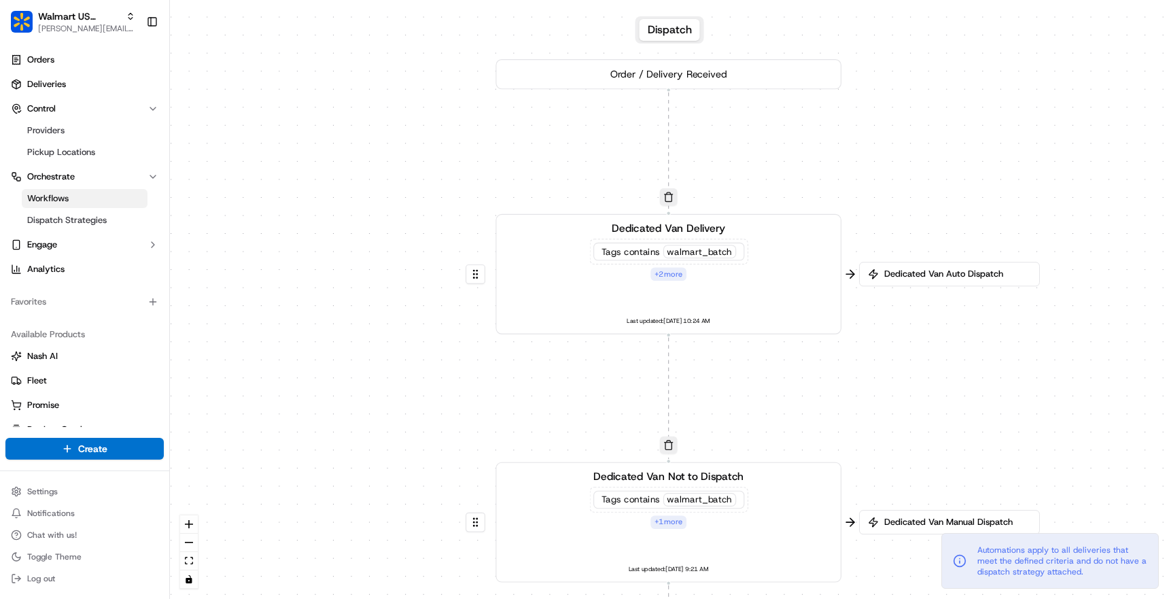
drag, startPoint x: 353, startPoint y: 373, endPoint x: 442, endPoint y: 395, distance: 91.6
click at [442, 395] on div "0 0 0 0 0 0 0 Order / Delivery Received Dedicated Van Delivery Tags contains wa…" at bounding box center [669, 299] width 999 height 599
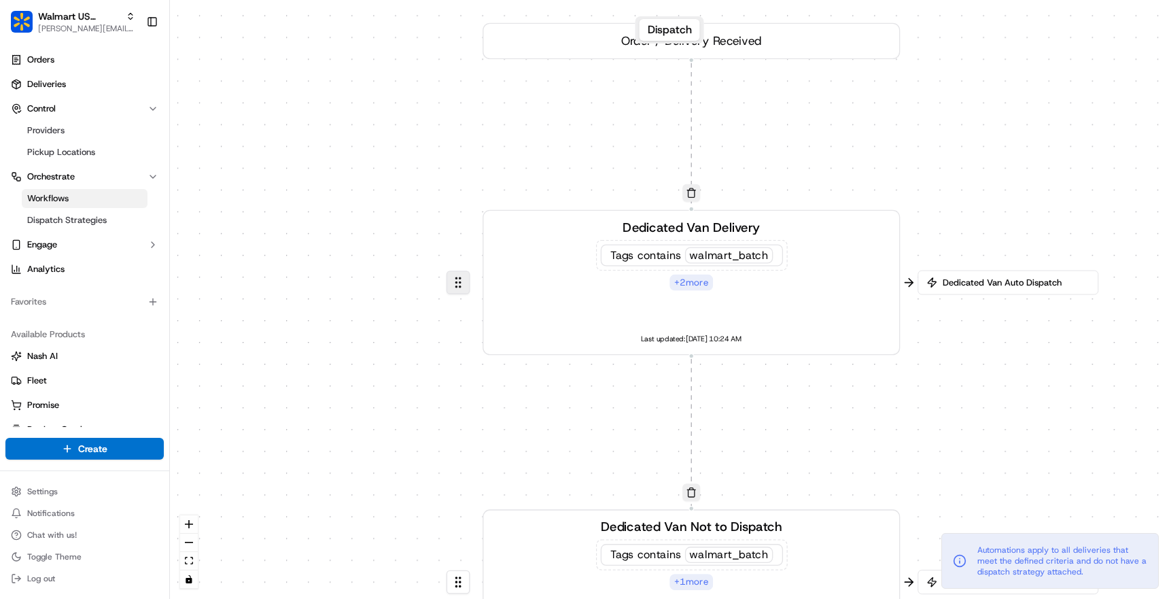
click at [455, 282] on button at bounding box center [458, 282] width 24 height 24
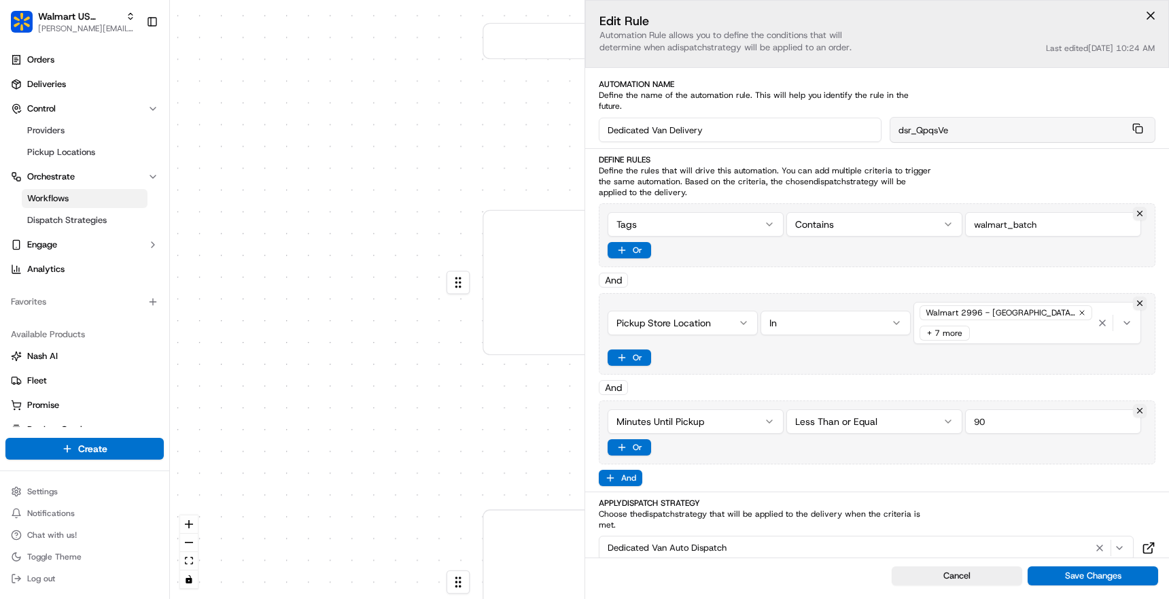
click at [680, 306] on div "0 0 0 0 0 0 0 Order / Delivery Received Dedicated Van Delivery Tags contains wa…" at bounding box center [669, 299] width 999 height 599
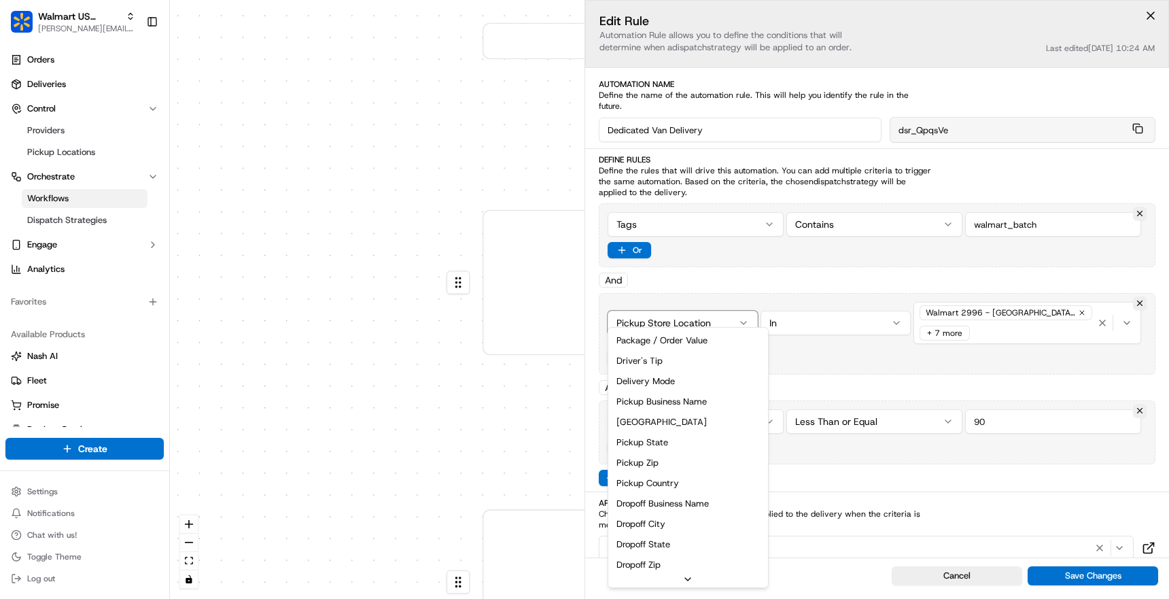
click at [741, 255] on div "0 0 0 0 0 0 0 Order / Delivery Received Dedicated Van Delivery Tags contains wa…" at bounding box center [669, 299] width 999 height 599
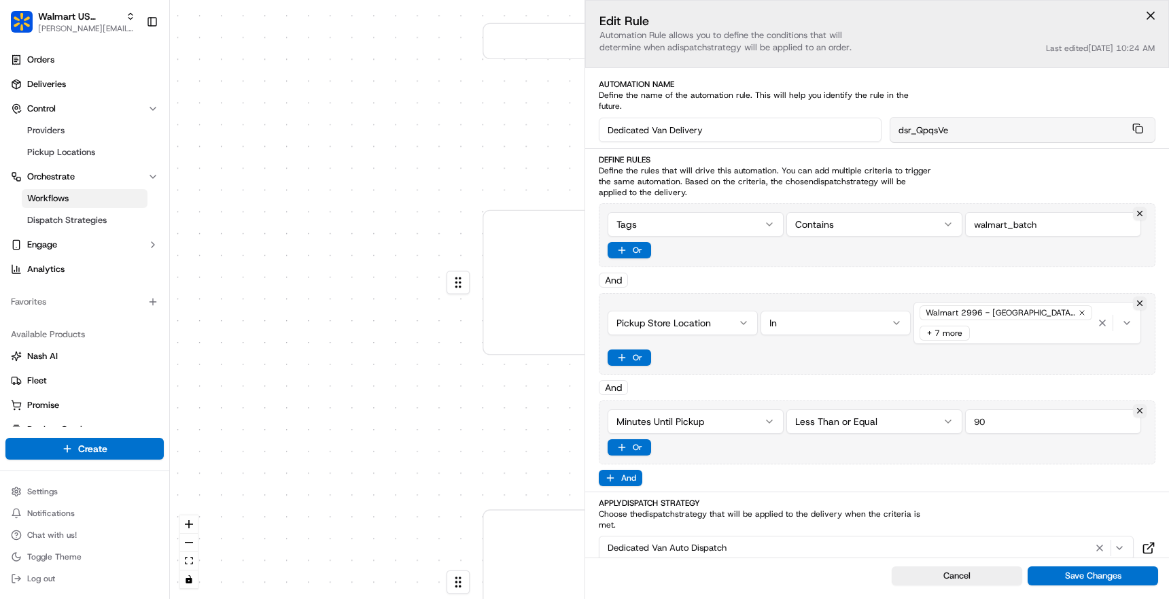
click at [705, 317] on div "0 0 0 0 0 0 0 Order / Delivery Received Dedicated Van Delivery Tags contains wa…" at bounding box center [669, 299] width 999 height 599
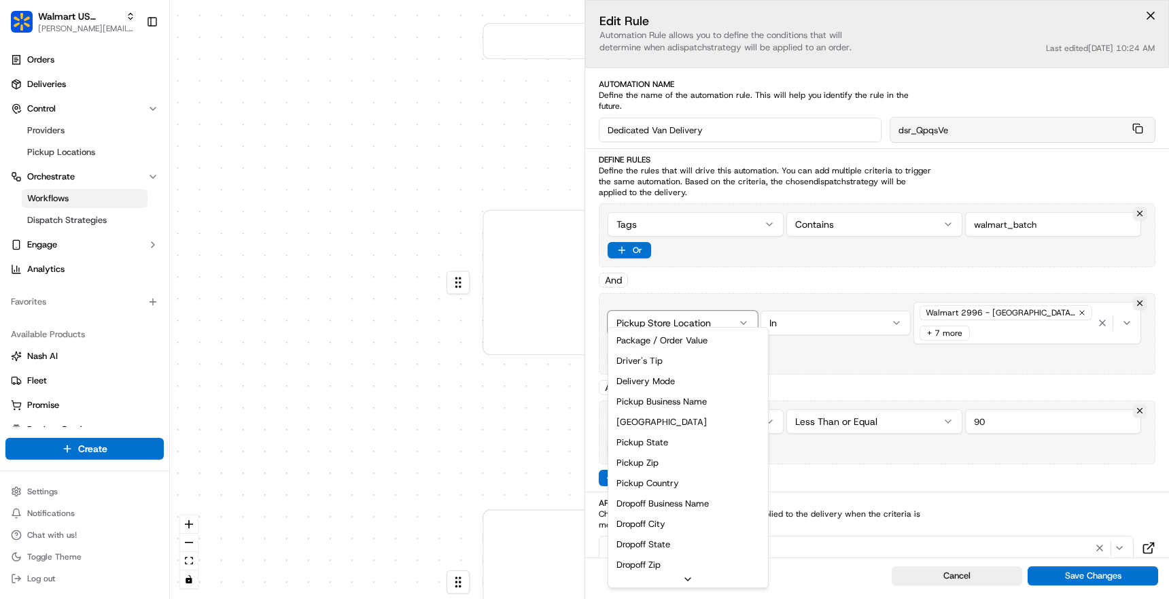
click at [855, 278] on div "0 0 0 0 0 0 0 Order / Delivery Received Dedicated Van Delivery Tags contains wa…" at bounding box center [669, 299] width 999 height 599
click at [729, 304] on div "0 0 0 0 0 0 0 Order / Delivery Received Dedicated Van Delivery Tags contains wa…" at bounding box center [669, 299] width 999 height 599
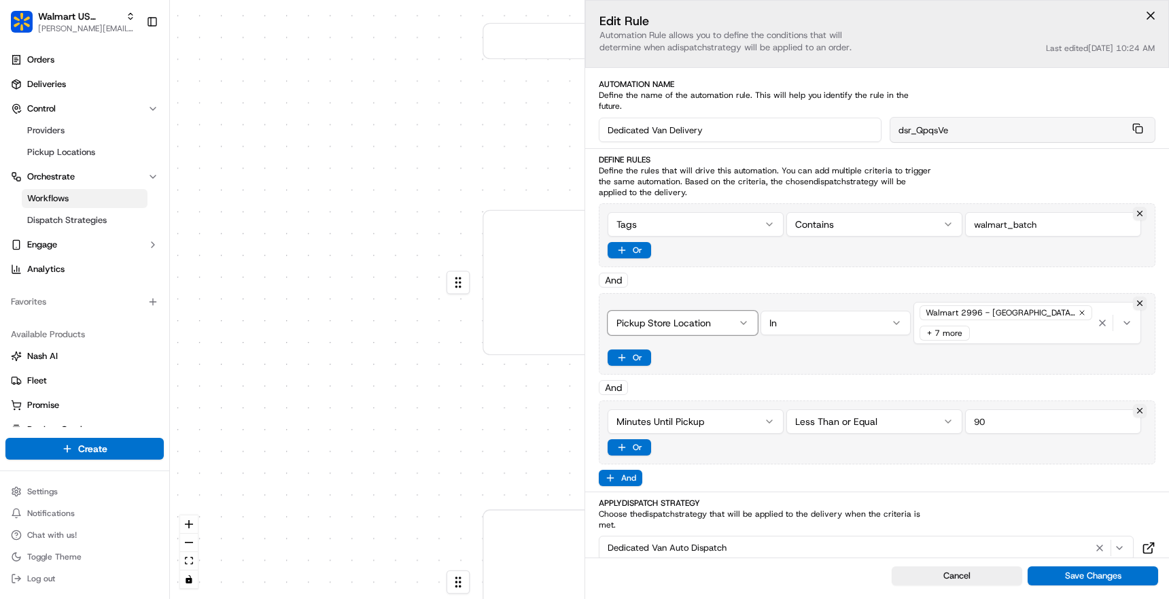
click at [819, 338] on div "0 0 0 0 0 0 0 Order / Delivery Received Dedicated Van Delivery Tags contains wa…" at bounding box center [669, 299] width 999 height 599
